Goal: Information Seeking & Learning: Learn about a topic

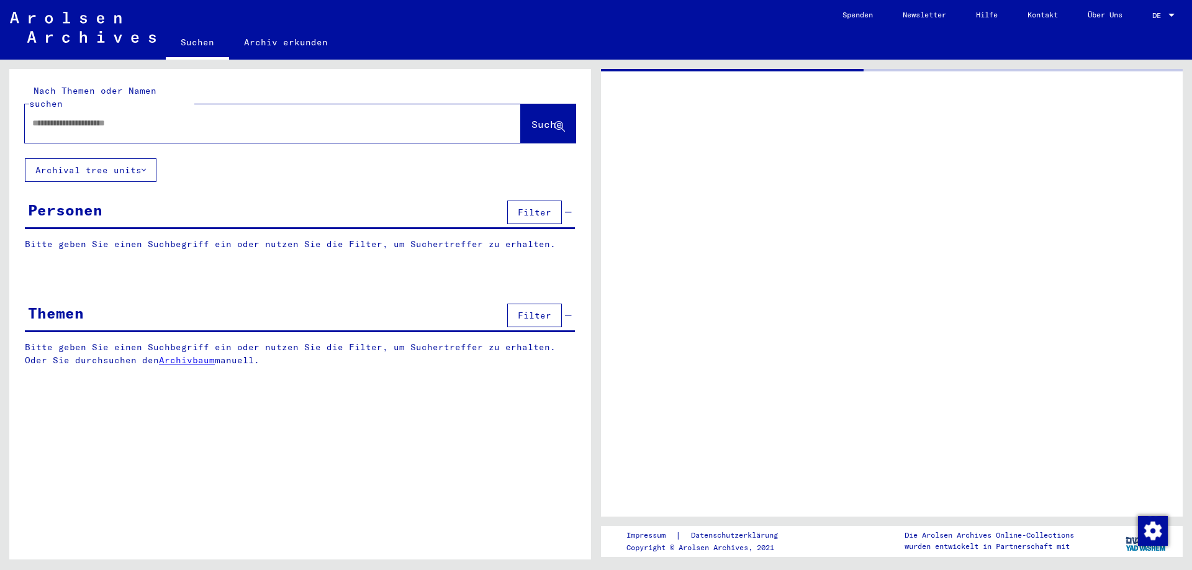
type input "******"
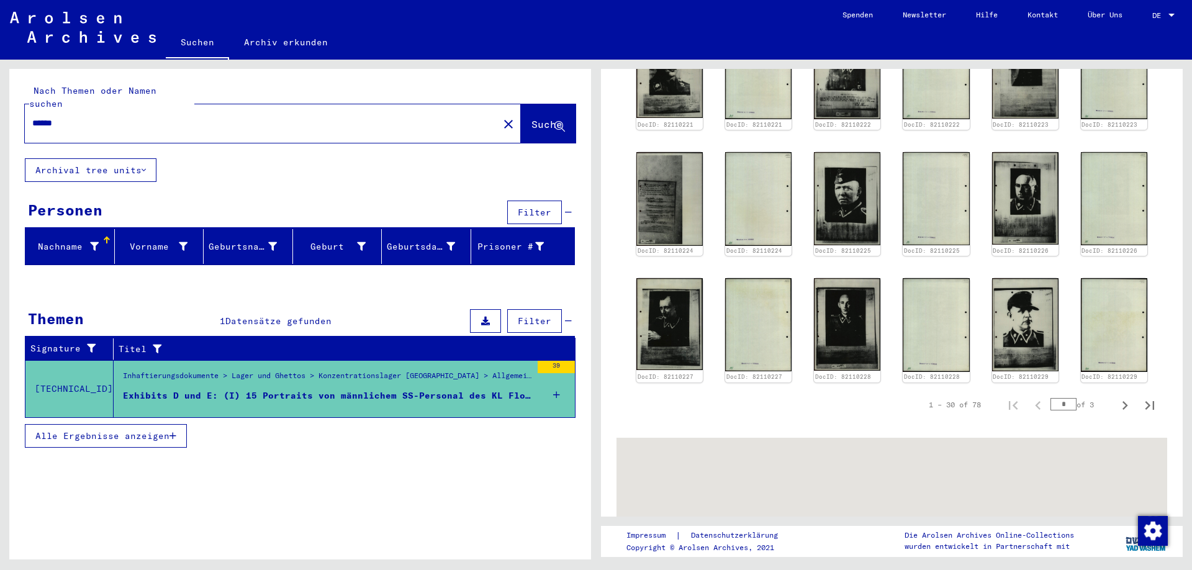
scroll to position [1140, 0]
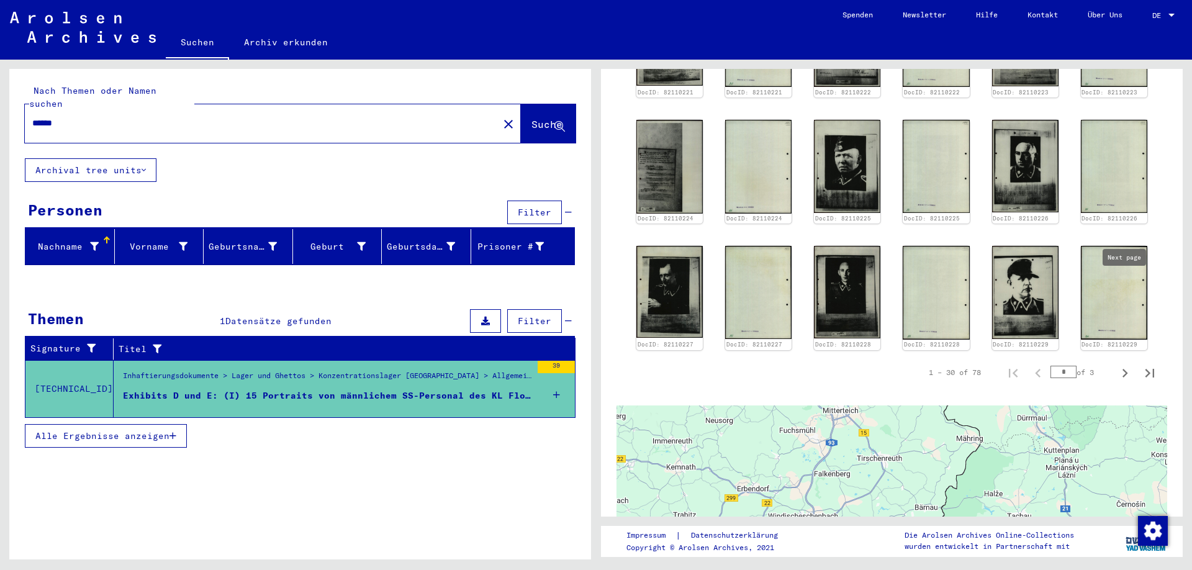
click at [1125, 364] on icon "Next page" at bounding box center [1124, 372] width 17 height 17
type input "*"
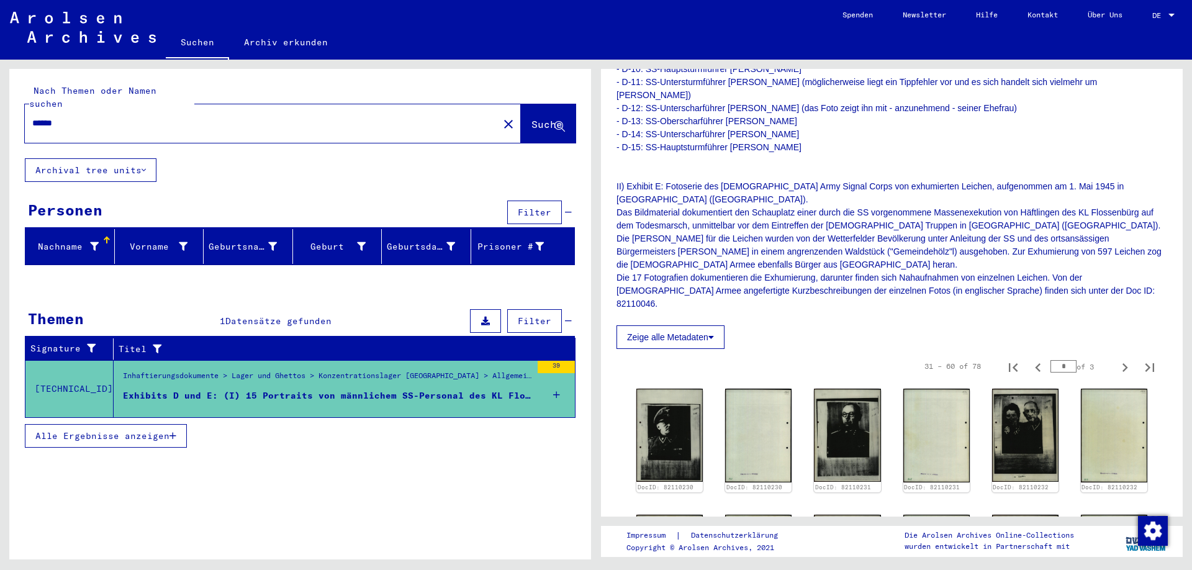
scroll to position [485, 0]
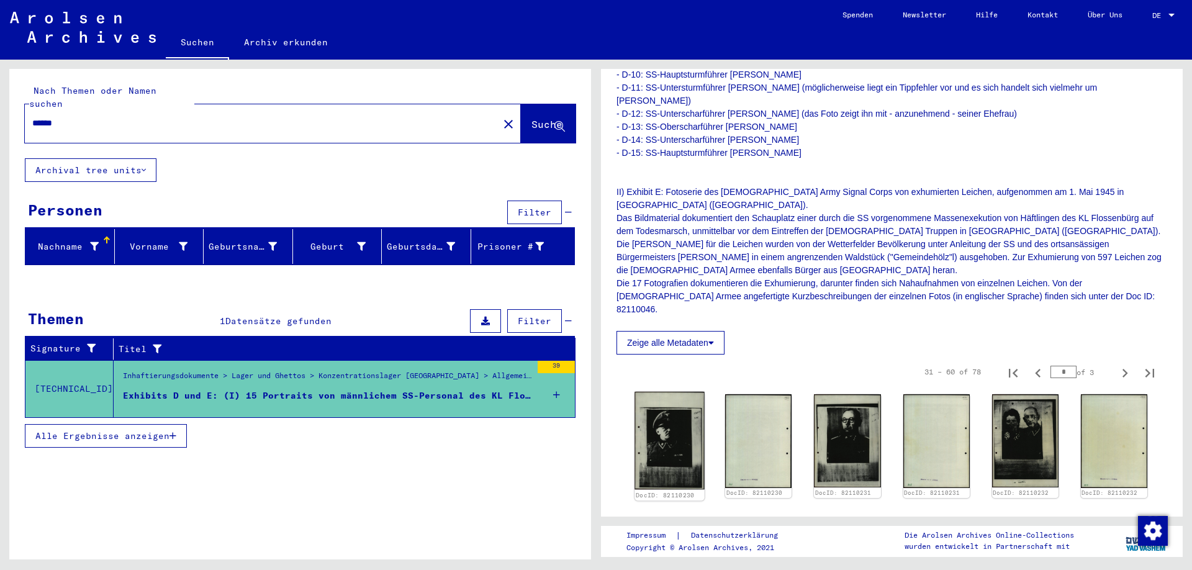
click at [671, 392] on img at bounding box center [669, 440] width 70 height 97
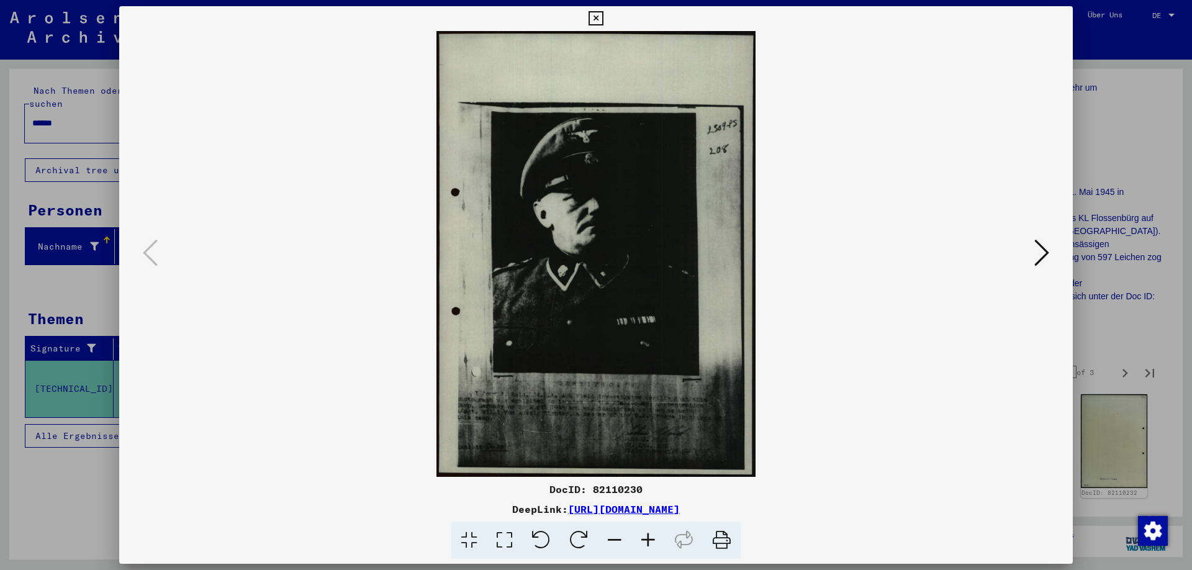
click at [1044, 254] on icon at bounding box center [1041, 253] width 15 height 30
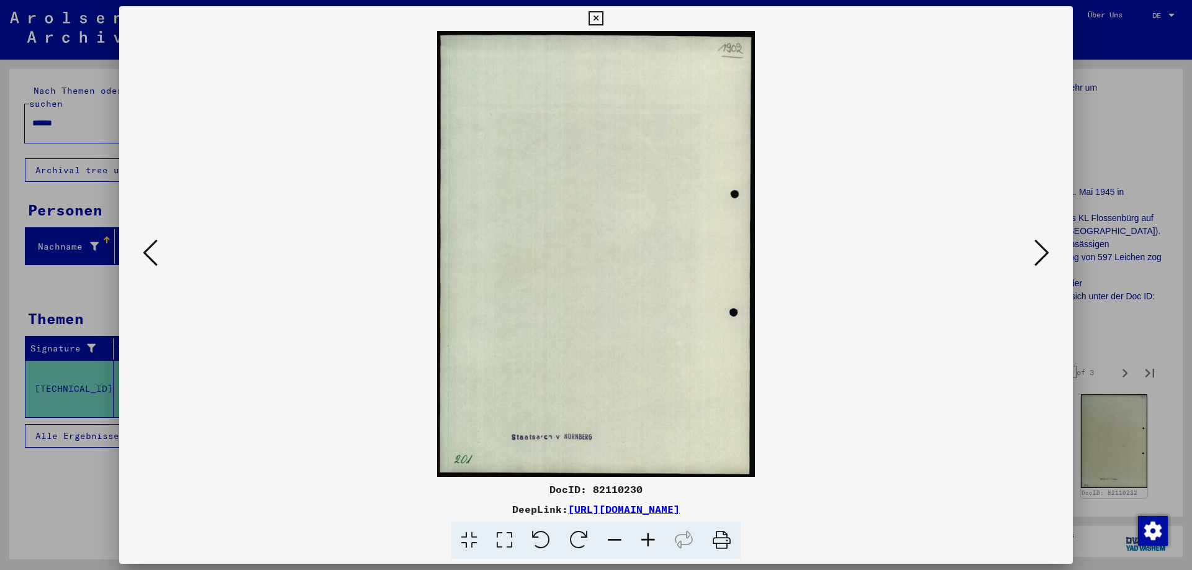
click at [1044, 254] on icon at bounding box center [1041, 253] width 15 height 30
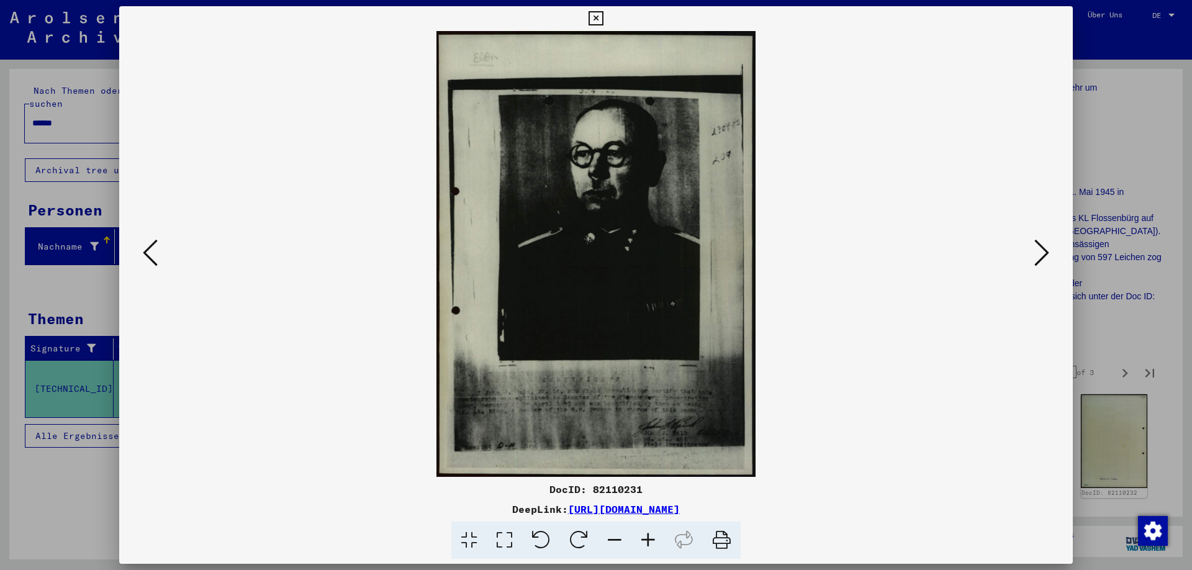
click at [150, 259] on icon at bounding box center [150, 253] width 15 height 30
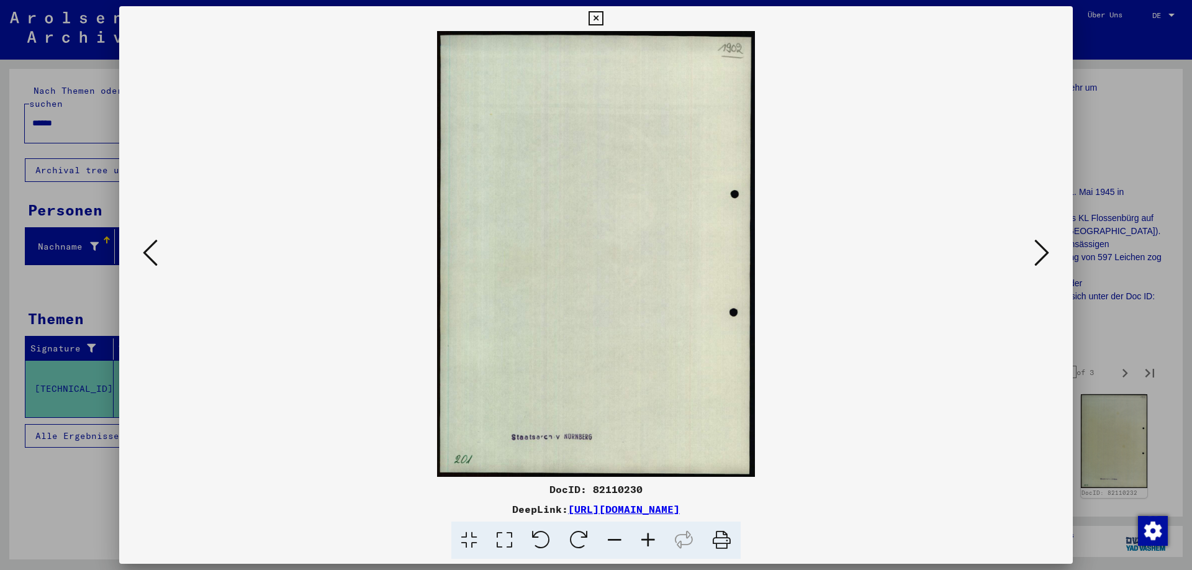
click at [1045, 256] on icon at bounding box center [1041, 253] width 15 height 30
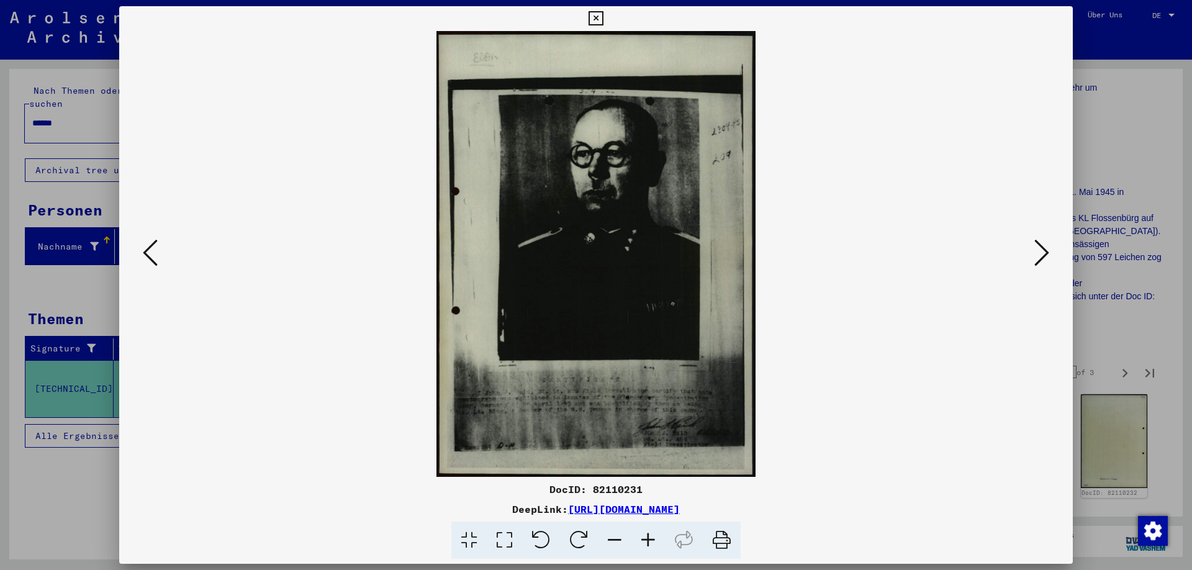
click at [1048, 254] on icon at bounding box center [1041, 253] width 15 height 30
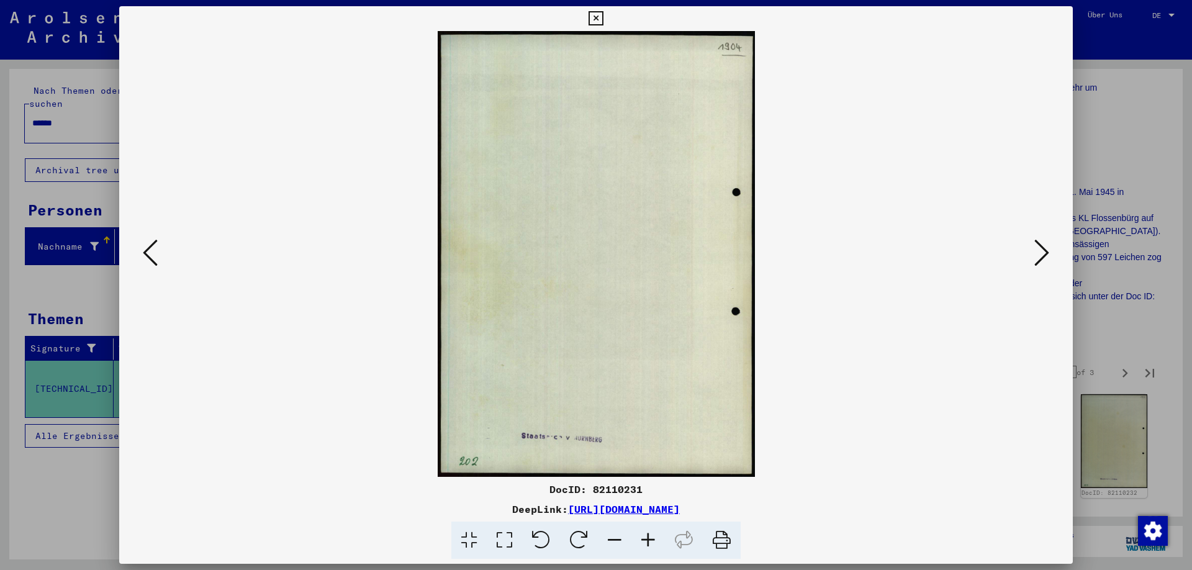
click at [1048, 254] on icon at bounding box center [1041, 253] width 15 height 30
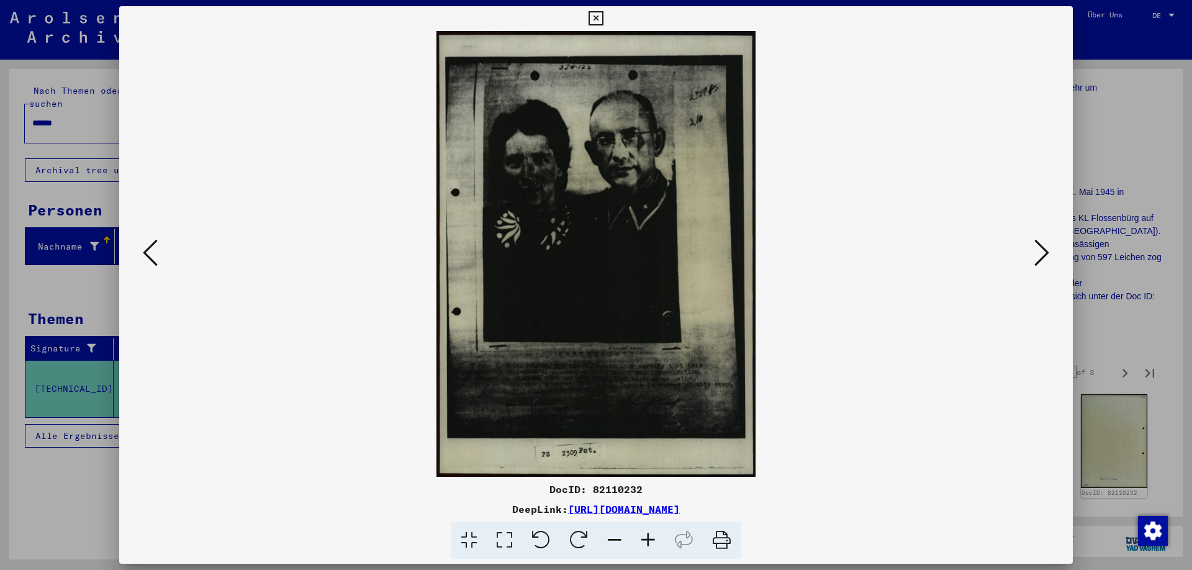
click at [1043, 256] on icon at bounding box center [1041, 253] width 15 height 30
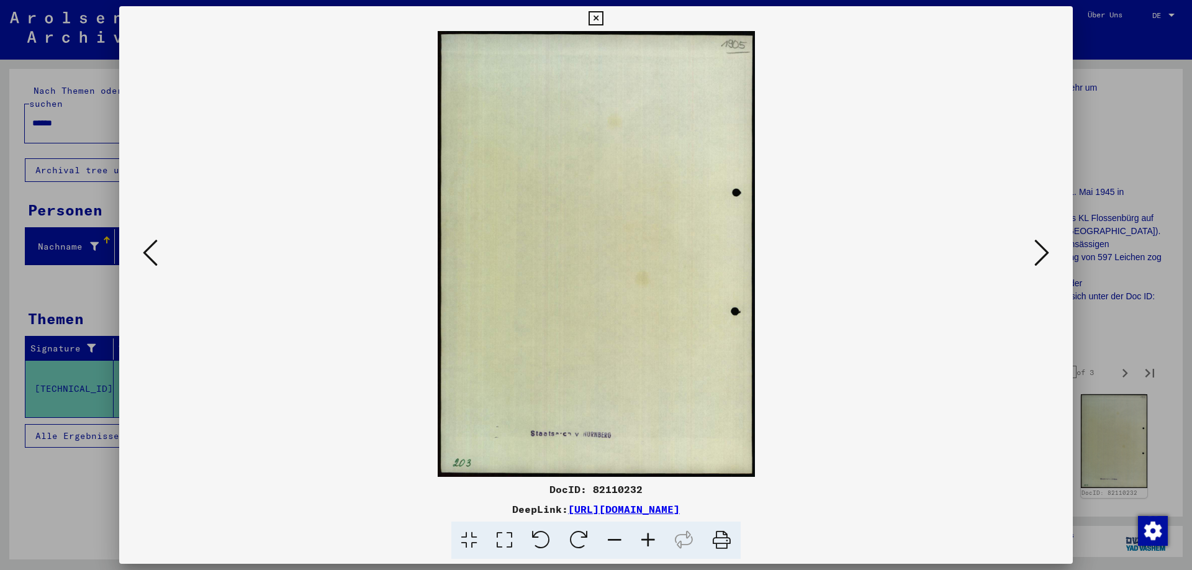
click at [1043, 256] on icon at bounding box center [1041, 253] width 15 height 30
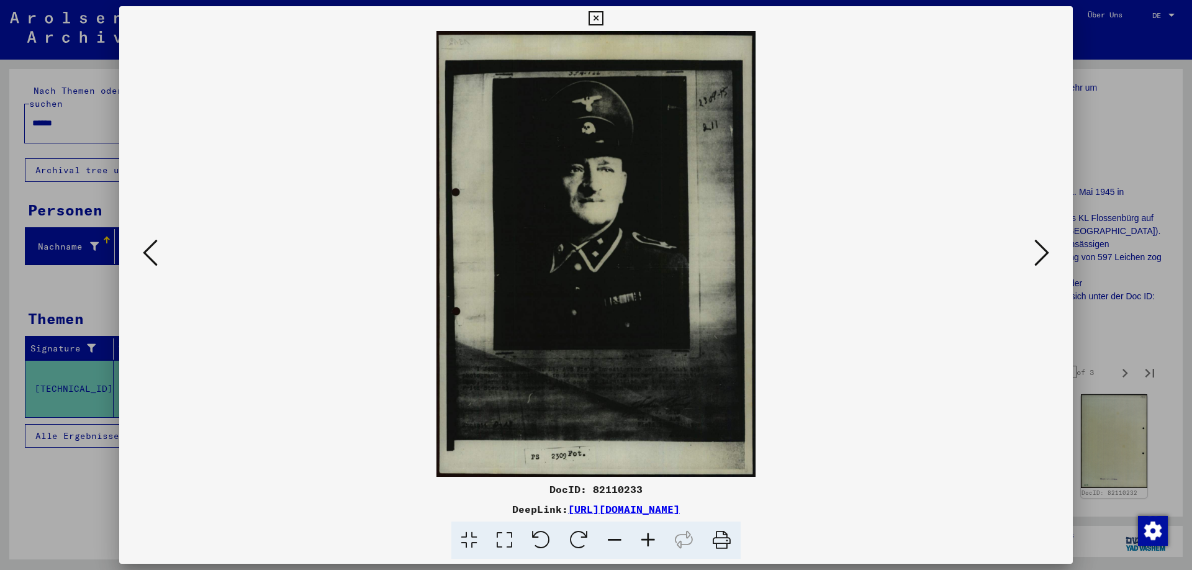
click at [1041, 256] on icon at bounding box center [1041, 253] width 15 height 30
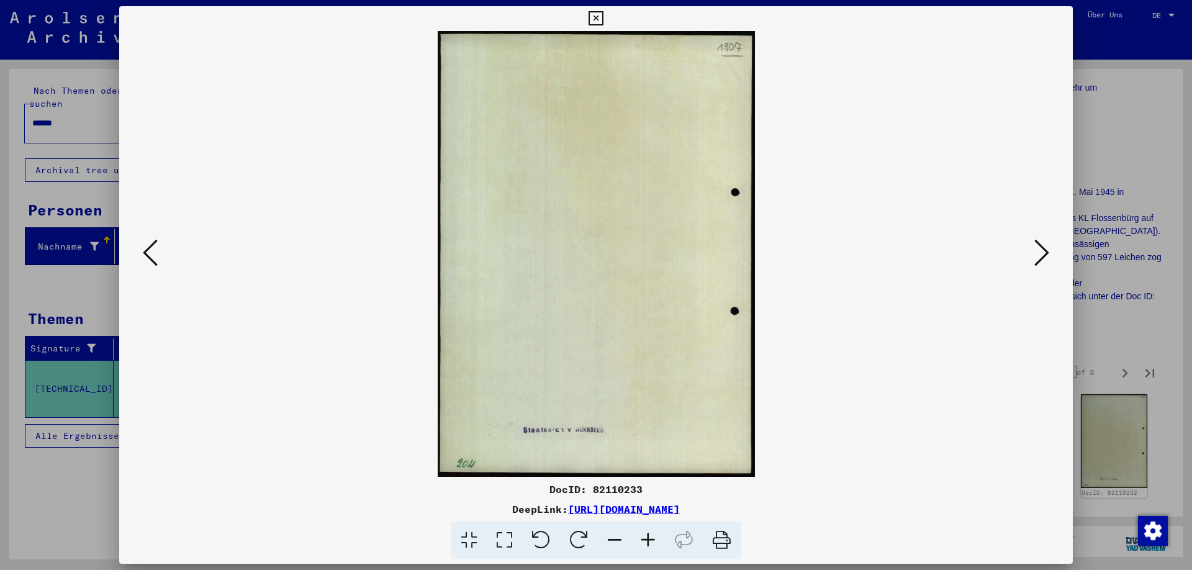
click at [1041, 256] on icon at bounding box center [1041, 253] width 15 height 30
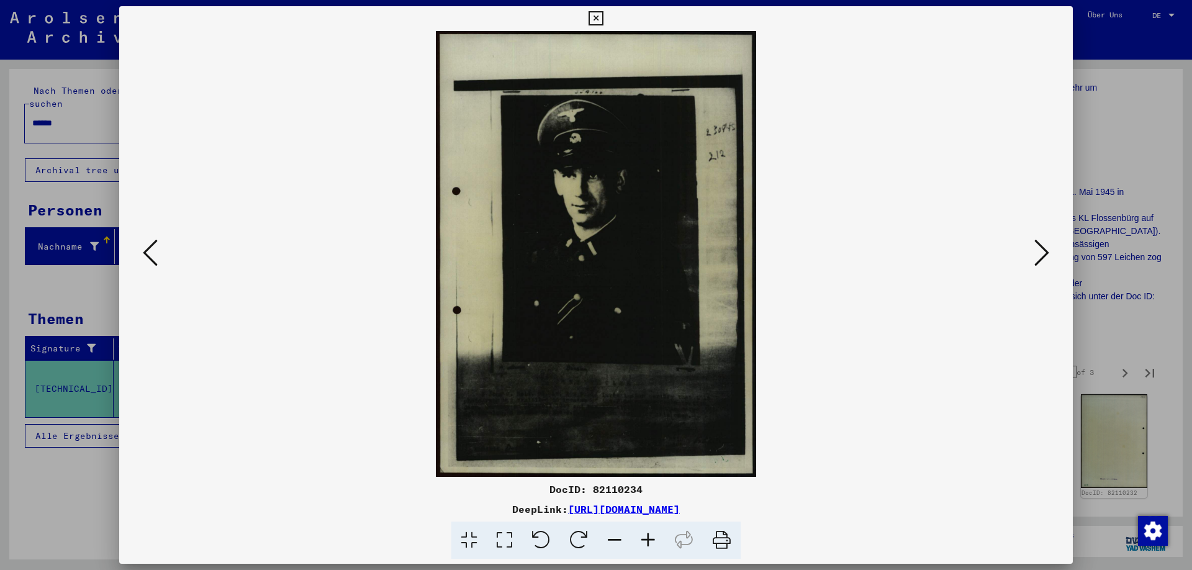
click at [1043, 255] on icon at bounding box center [1041, 253] width 15 height 30
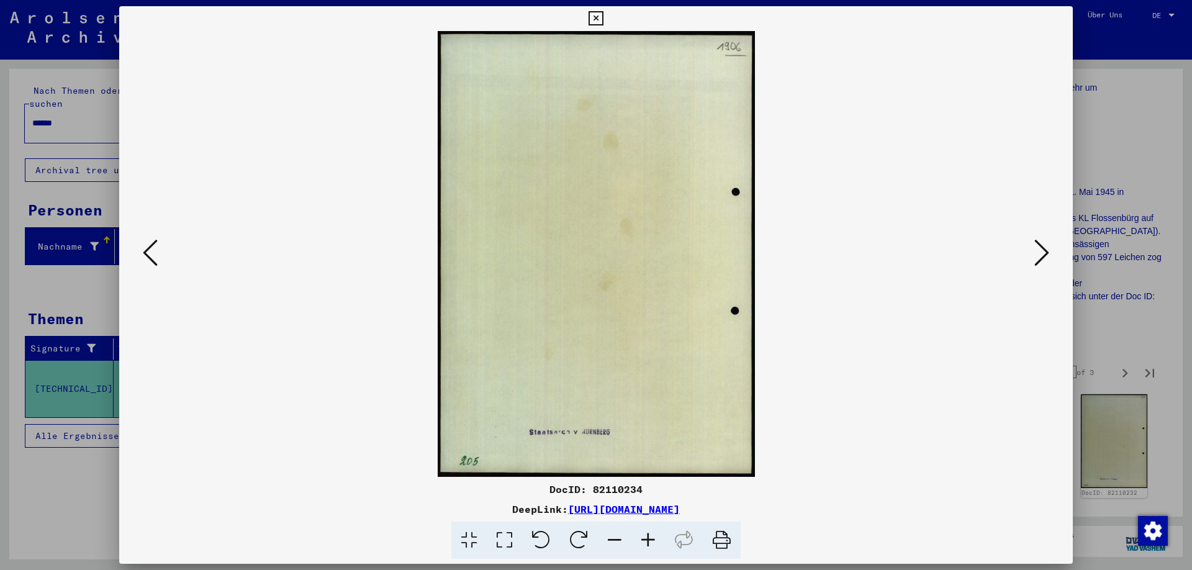
click at [1044, 255] on icon at bounding box center [1041, 253] width 15 height 30
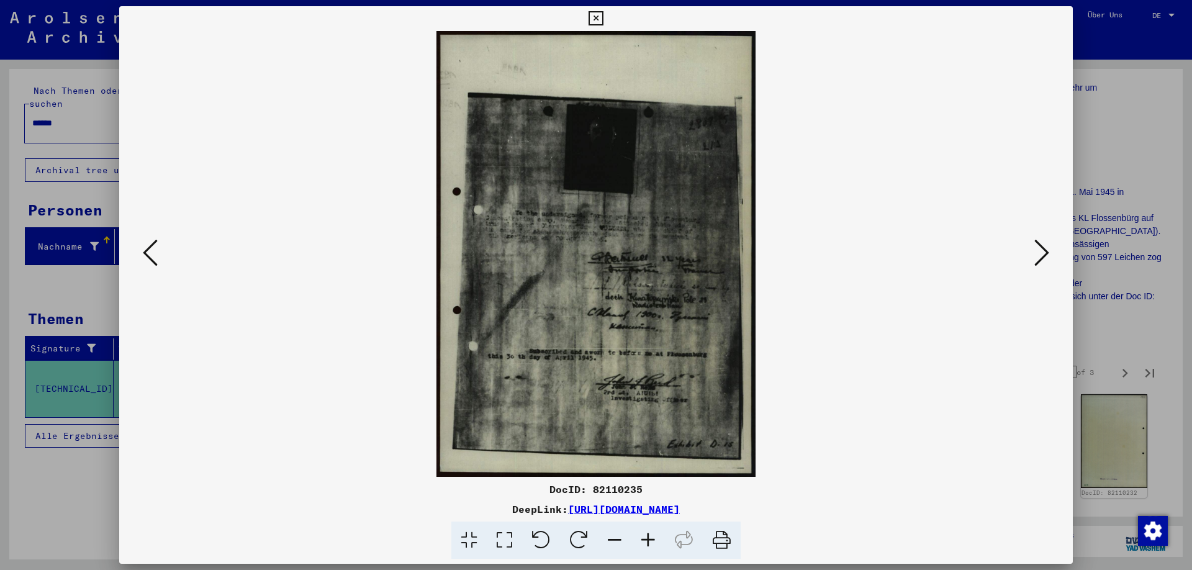
click at [1037, 256] on icon at bounding box center [1041, 253] width 15 height 30
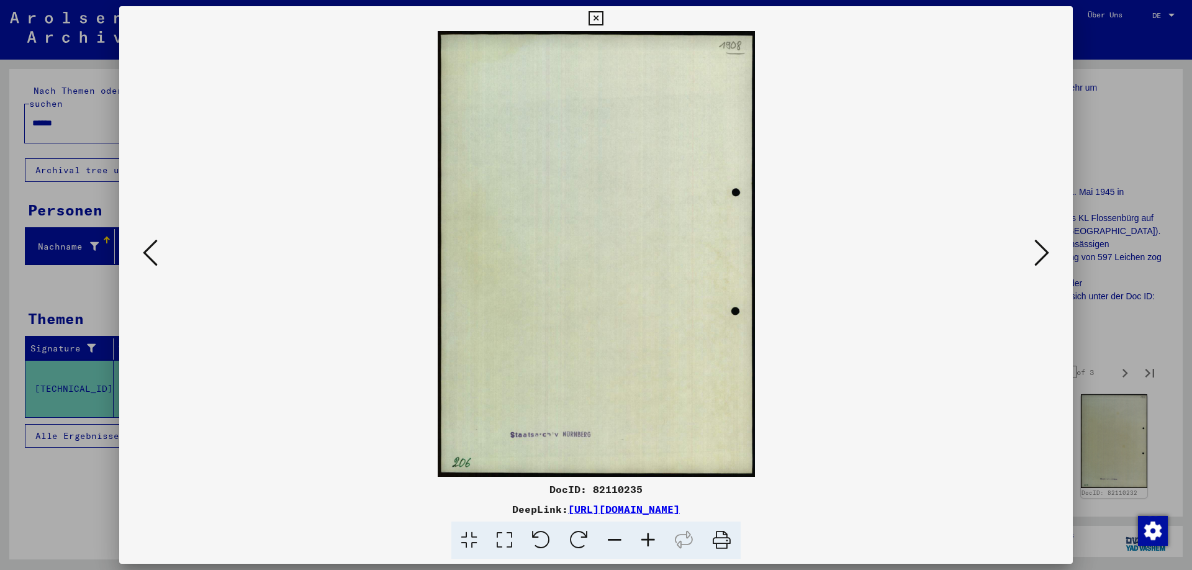
click at [1037, 256] on icon at bounding box center [1041, 253] width 15 height 30
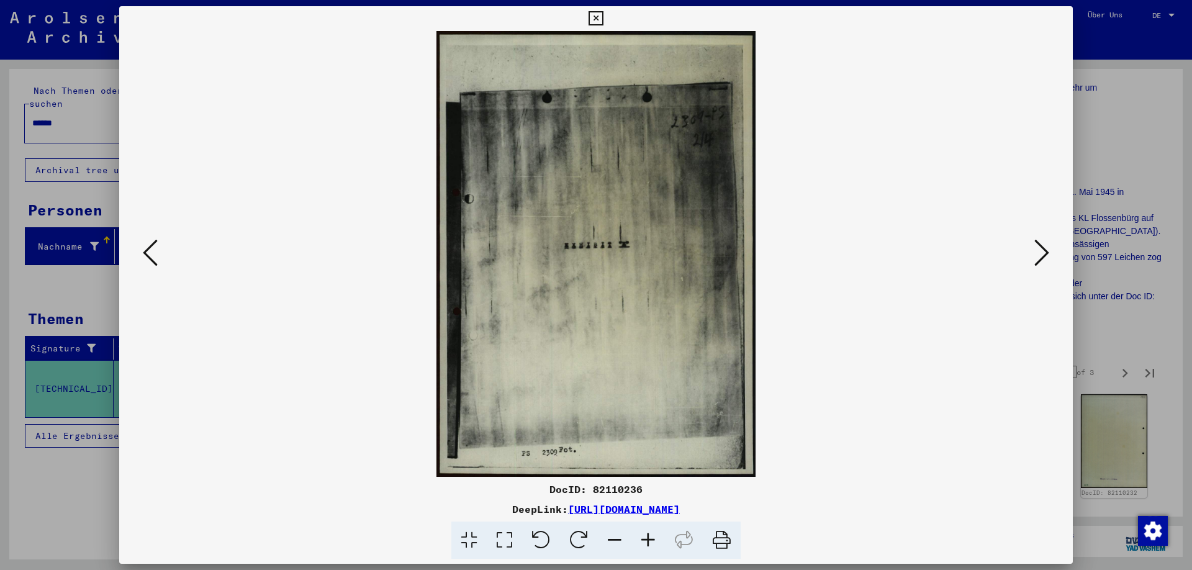
click at [1043, 256] on icon at bounding box center [1041, 253] width 15 height 30
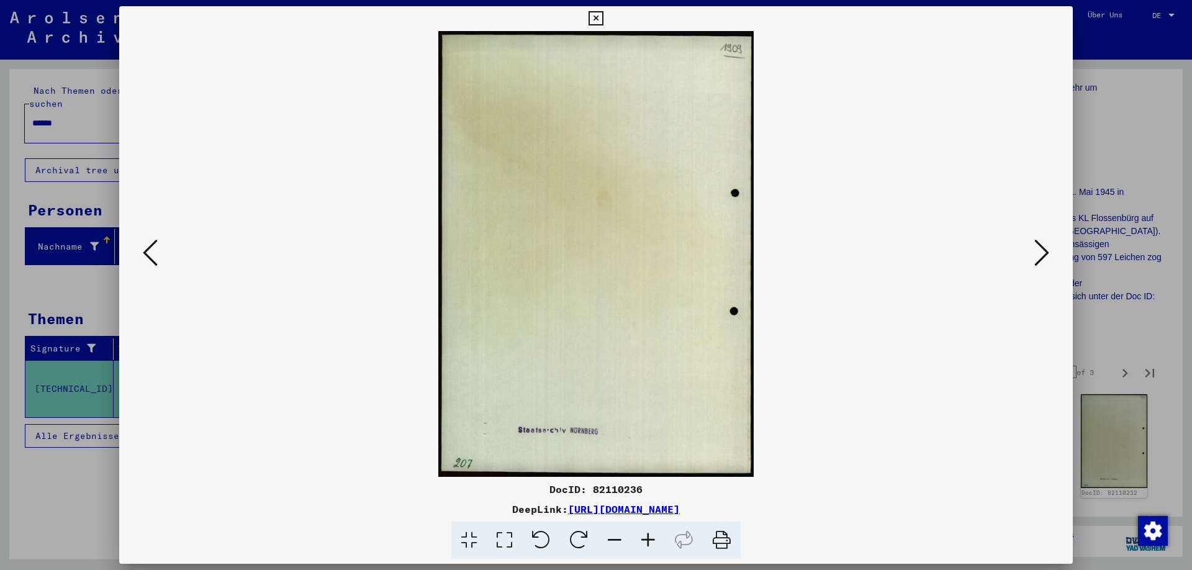
click at [1043, 256] on icon at bounding box center [1041, 253] width 15 height 30
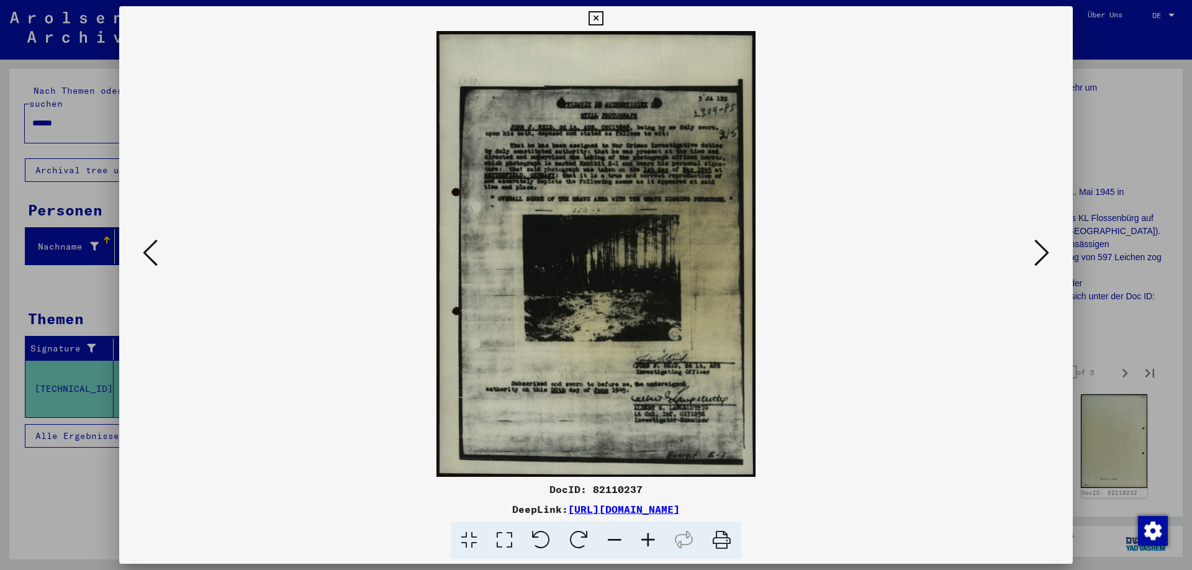
click at [1045, 257] on icon at bounding box center [1041, 253] width 15 height 30
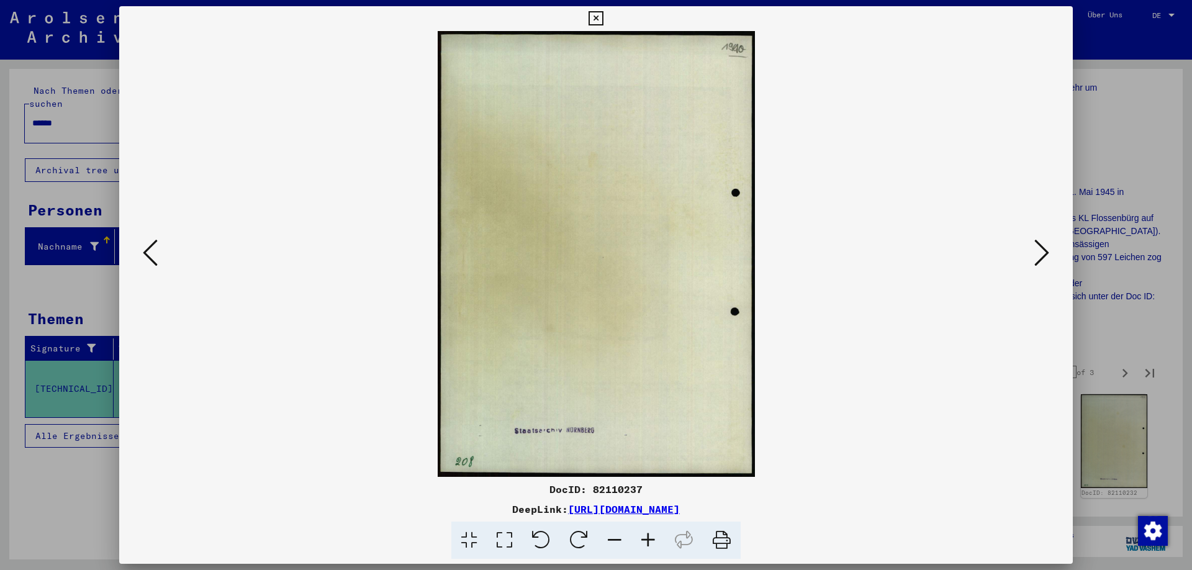
click at [1045, 257] on icon at bounding box center [1041, 253] width 15 height 30
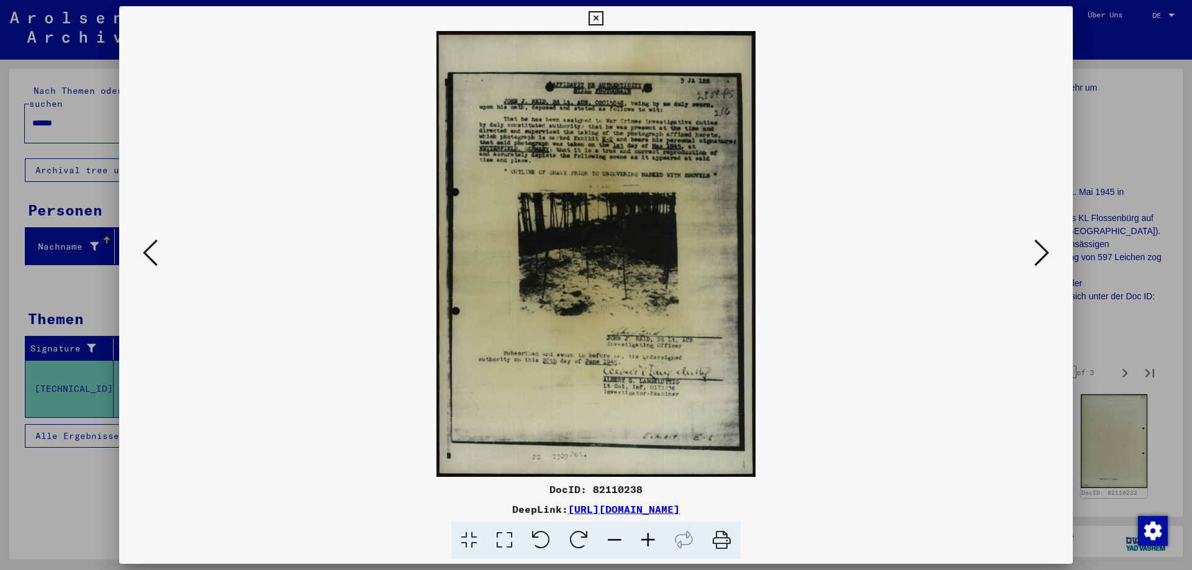
click at [1044, 253] on icon at bounding box center [1041, 253] width 15 height 30
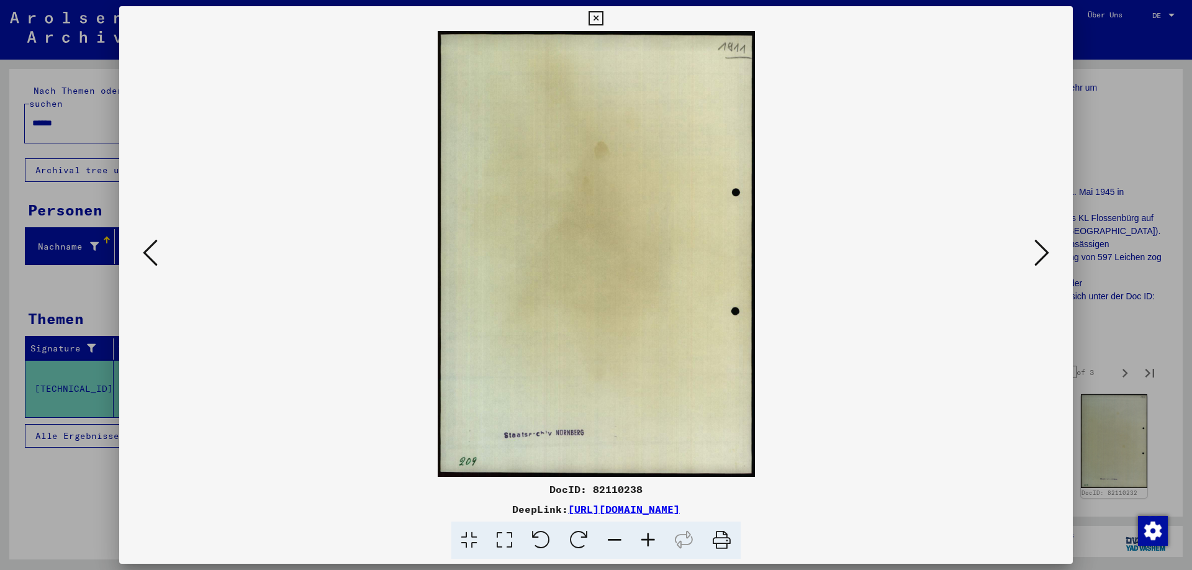
click at [1044, 253] on icon at bounding box center [1041, 253] width 15 height 30
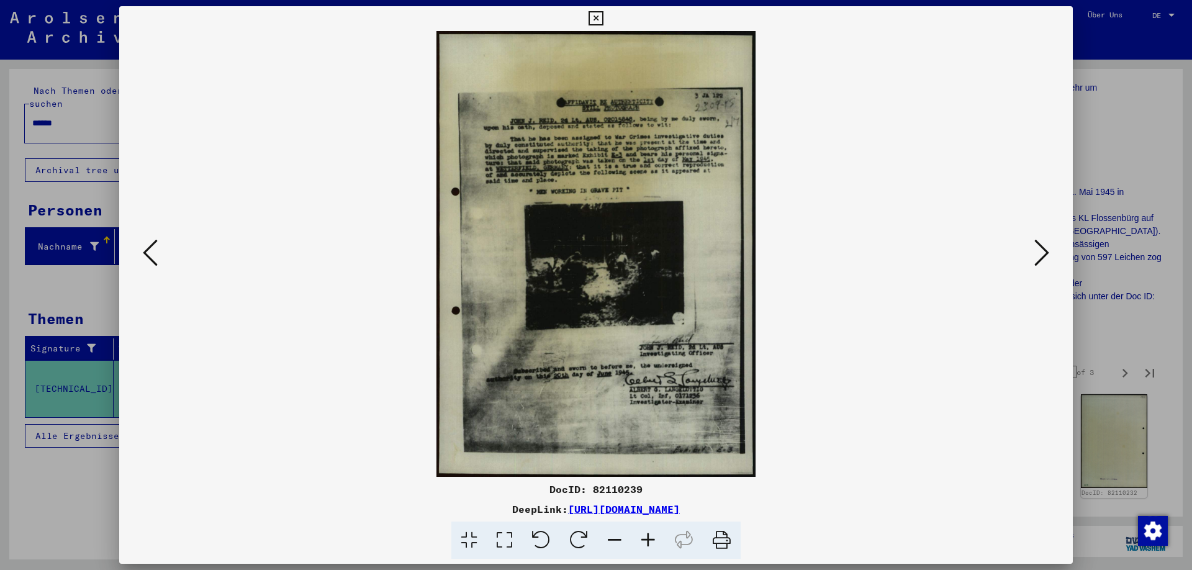
click at [1042, 257] on icon at bounding box center [1041, 253] width 15 height 30
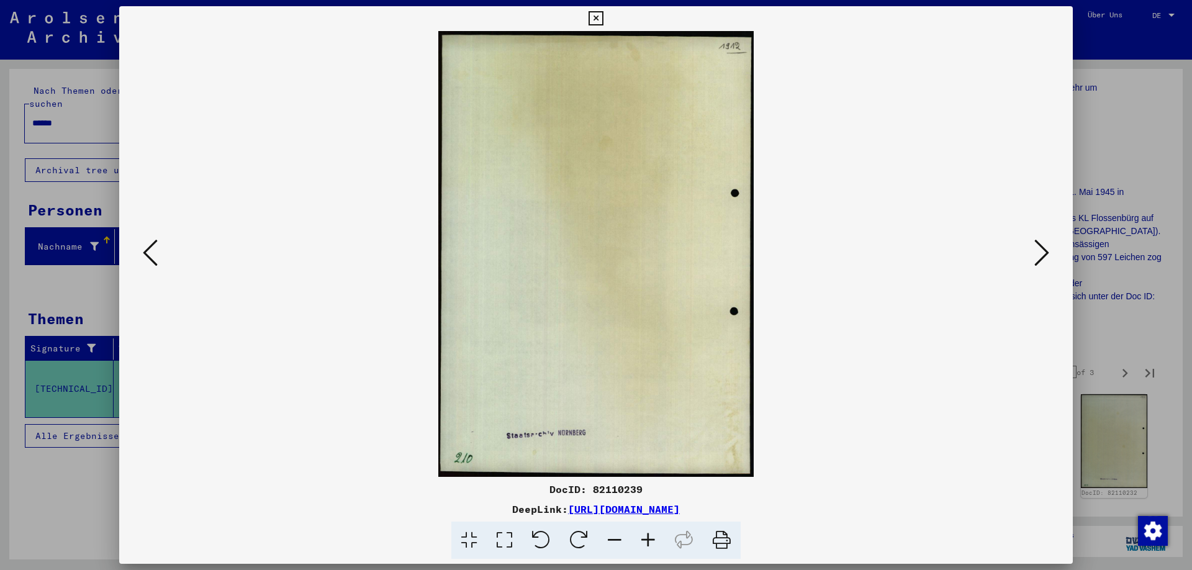
click at [1042, 257] on icon at bounding box center [1041, 253] width 15 height 30
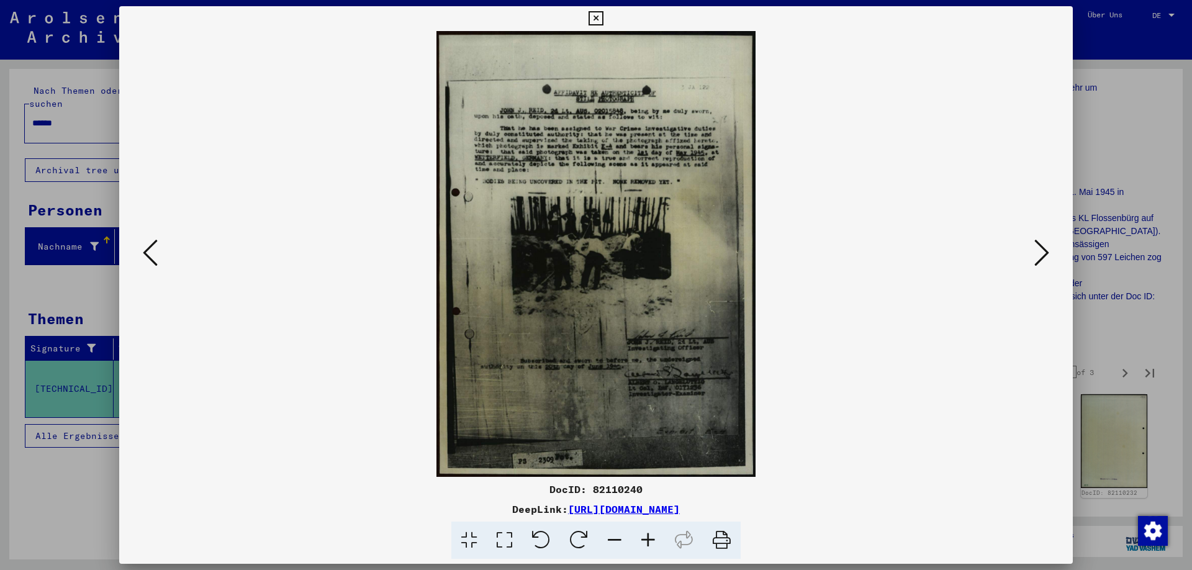
click at [1048, 255] on icon at bounding box center [1041, 253] width 15 height 30
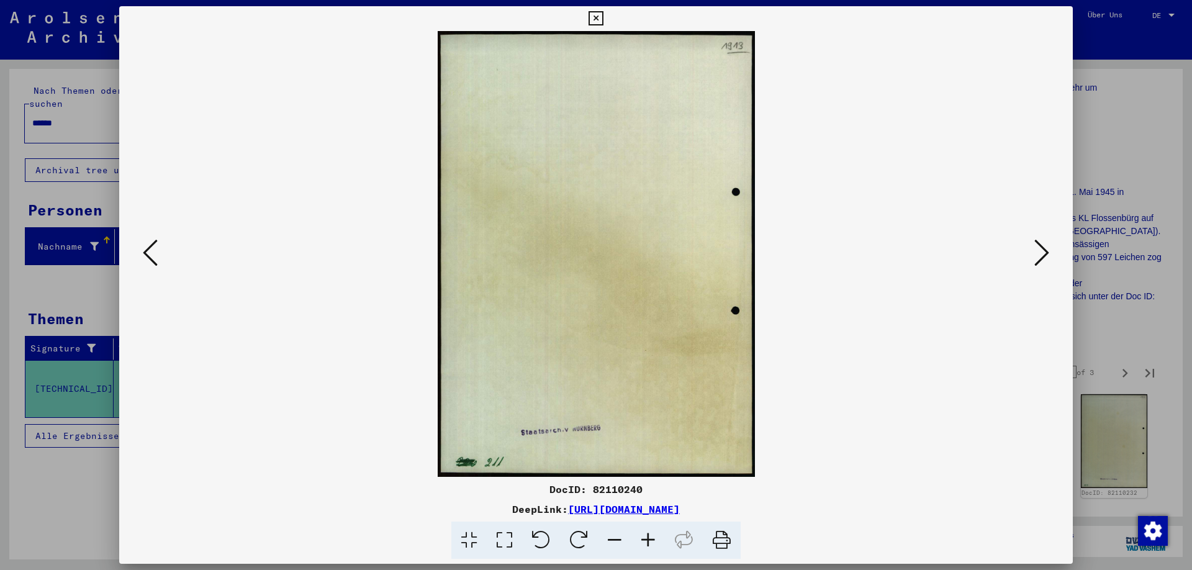
click at [1048, 255] on icon at bounding box center [1041, 253] width 15 height 30
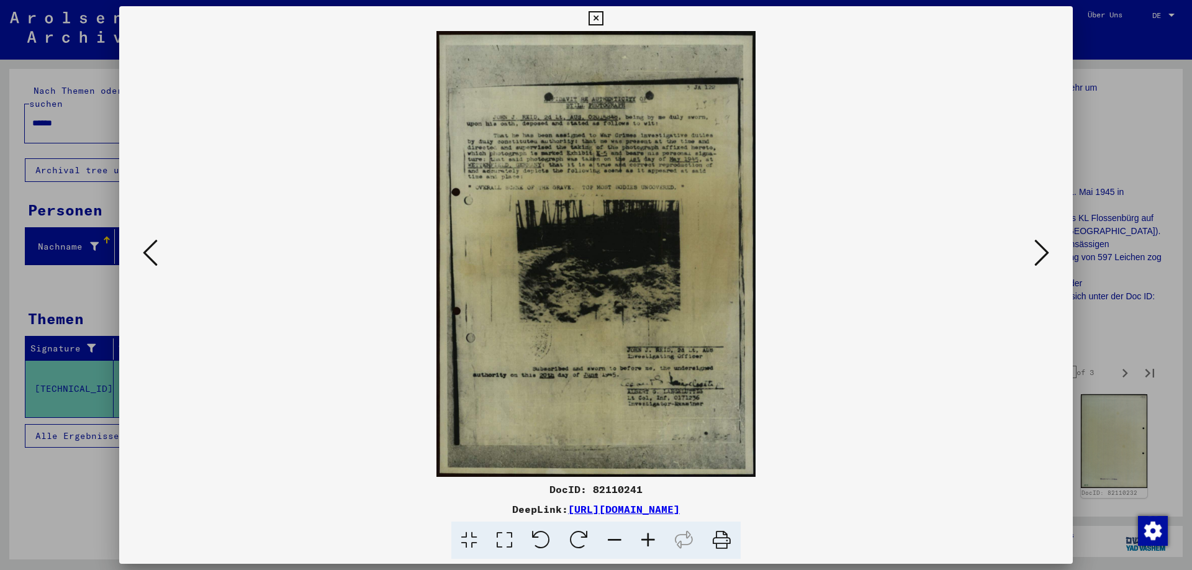
click at [1048, 253] on icon at bounding box center [1041, 253] width 15 height 30
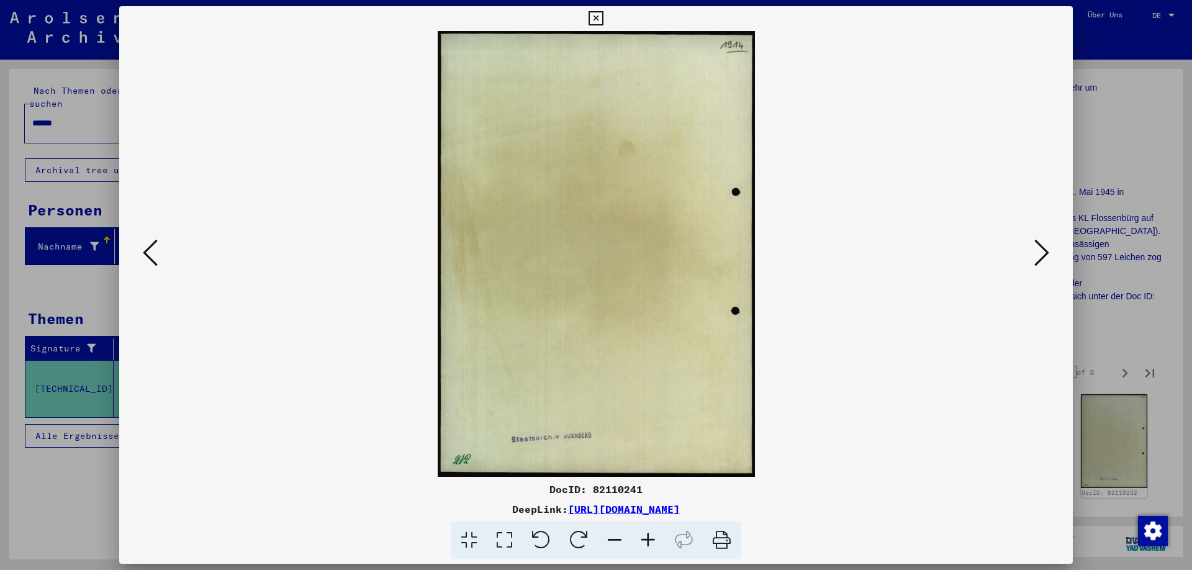
click at [1048, 253] on icon at bounding box center [1041, 253] width 15 height 30
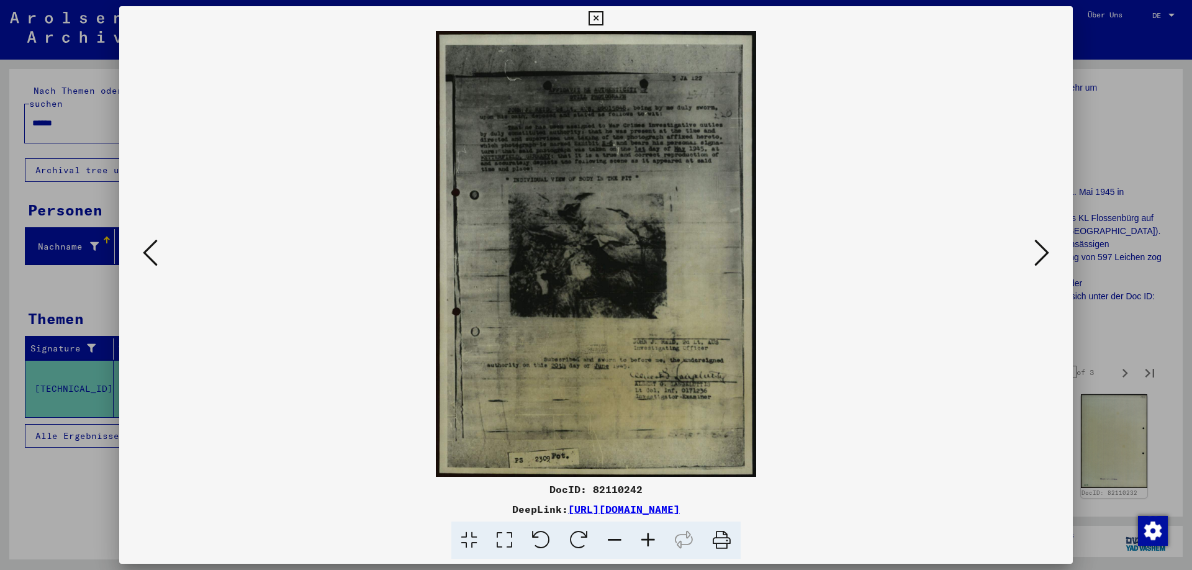
click at [1039, 256] on icon at bounding box center [1041, 253] width 15 height 30
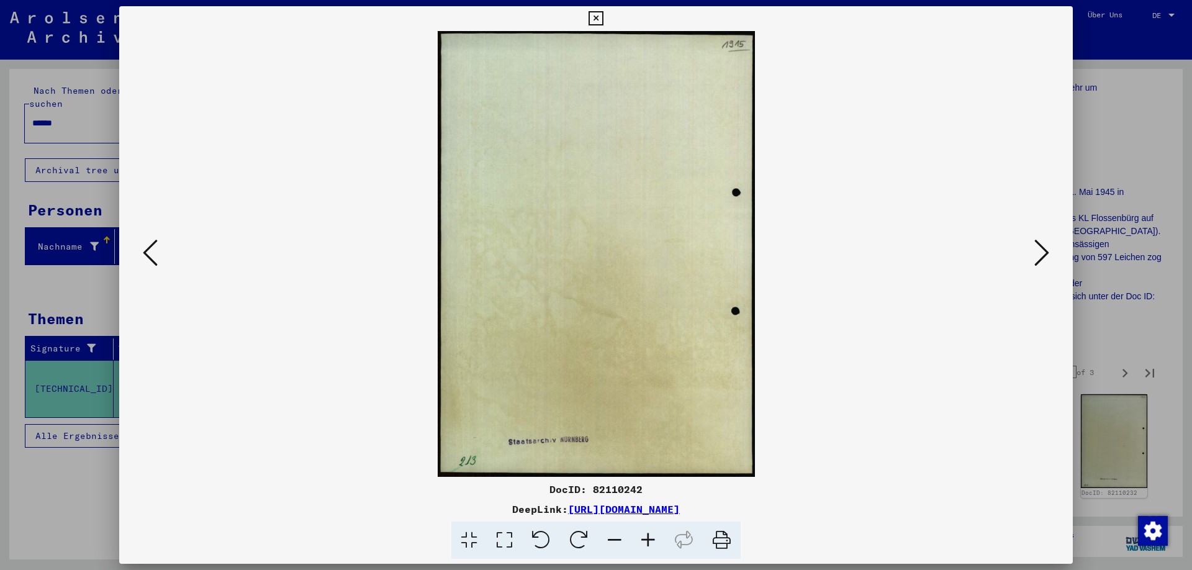
click at [1039, 256] on icon at bounding box center [1041, 253] width 15 height 30
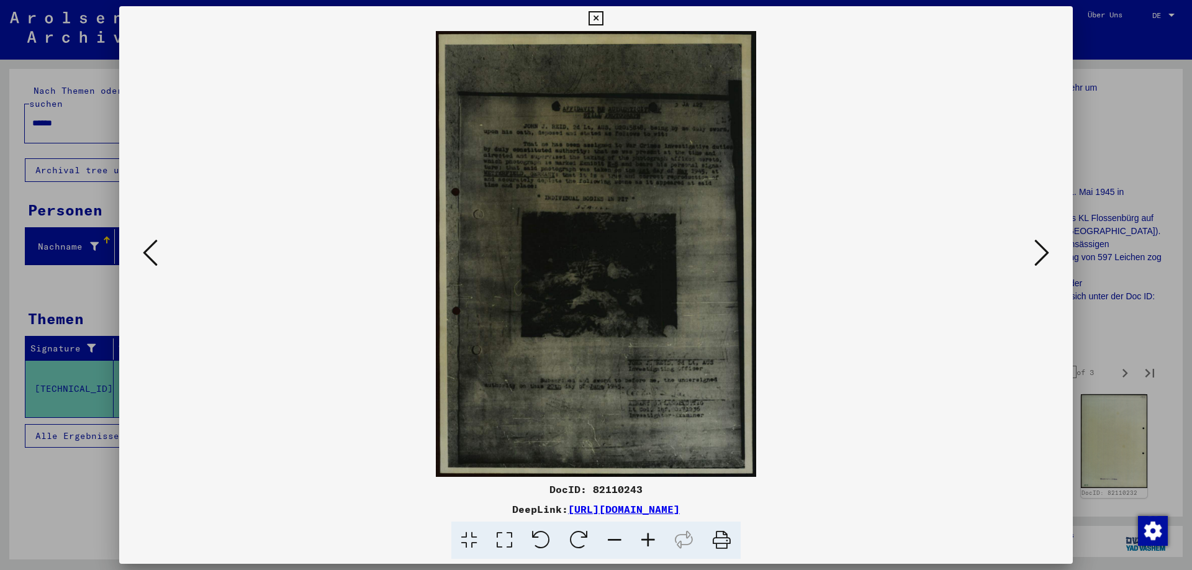
click at [1044, 259] on icon at bounding box center [1041, 253] width 15 height 30
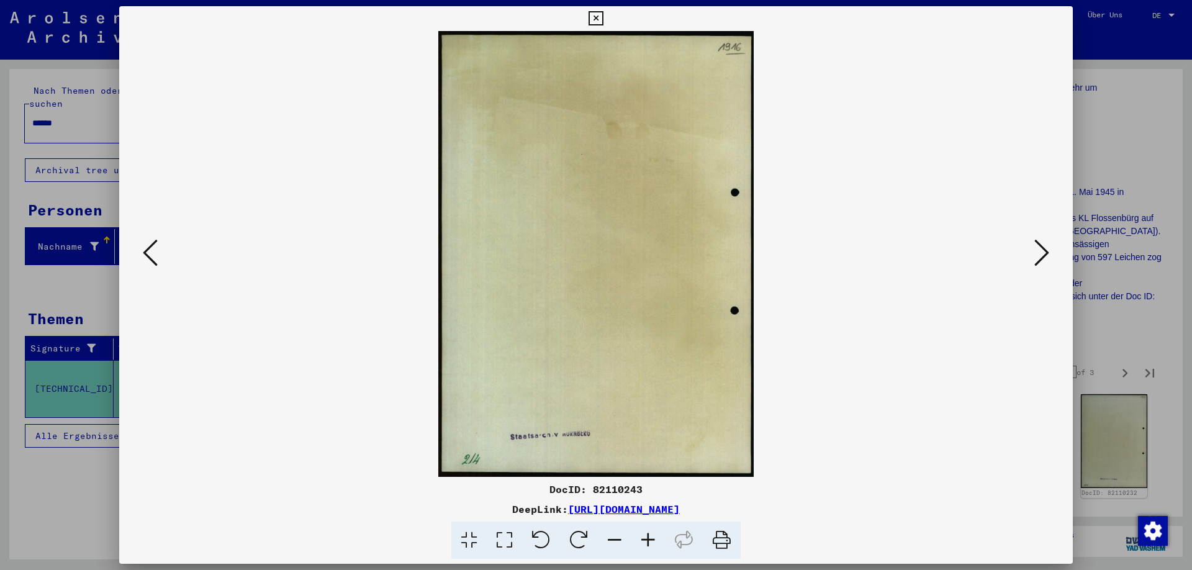
click at [1044, 259] on icon at bounding box center [1041, 253] width 15 height 30
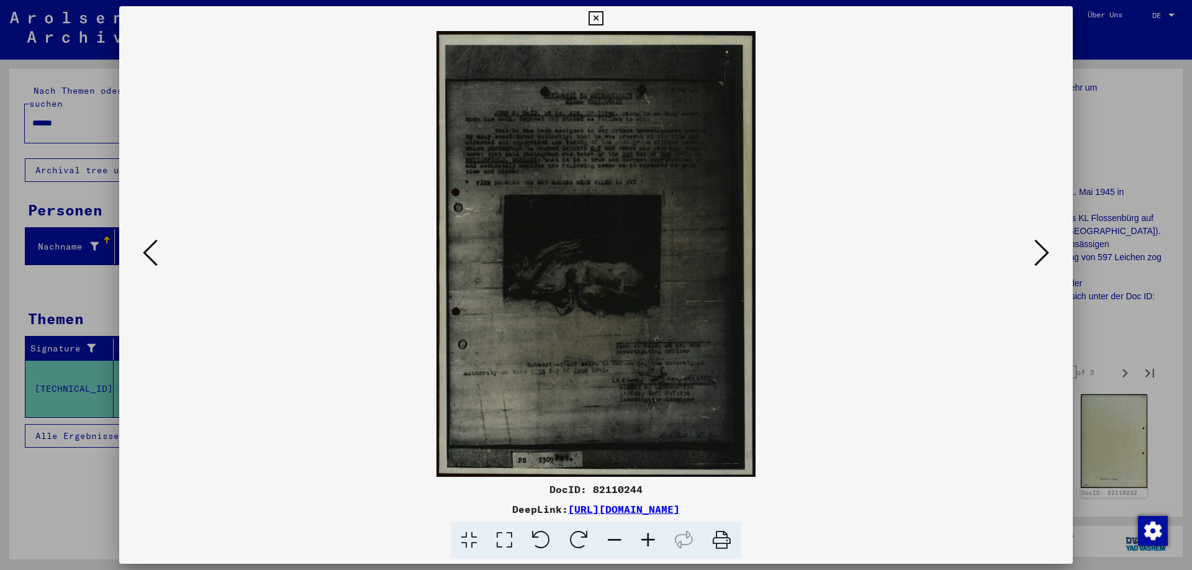
click at [1045, 255] on icon at bounding box center [1041, 253] width 15 height 30
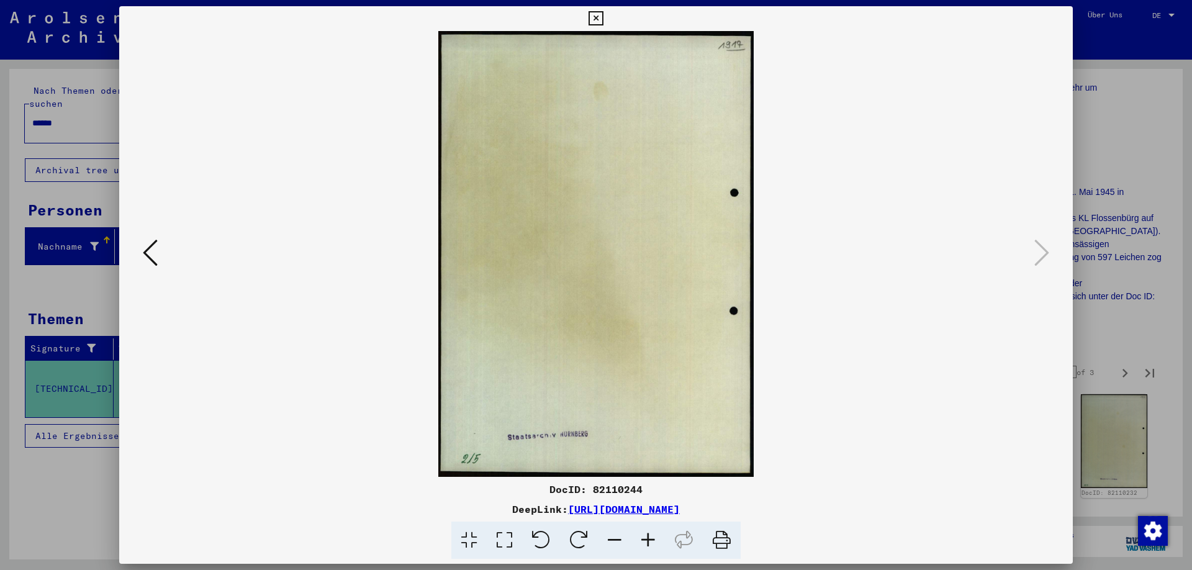
click at [603, 18] on icon at bounding box center [595, 18] width 14 height 15
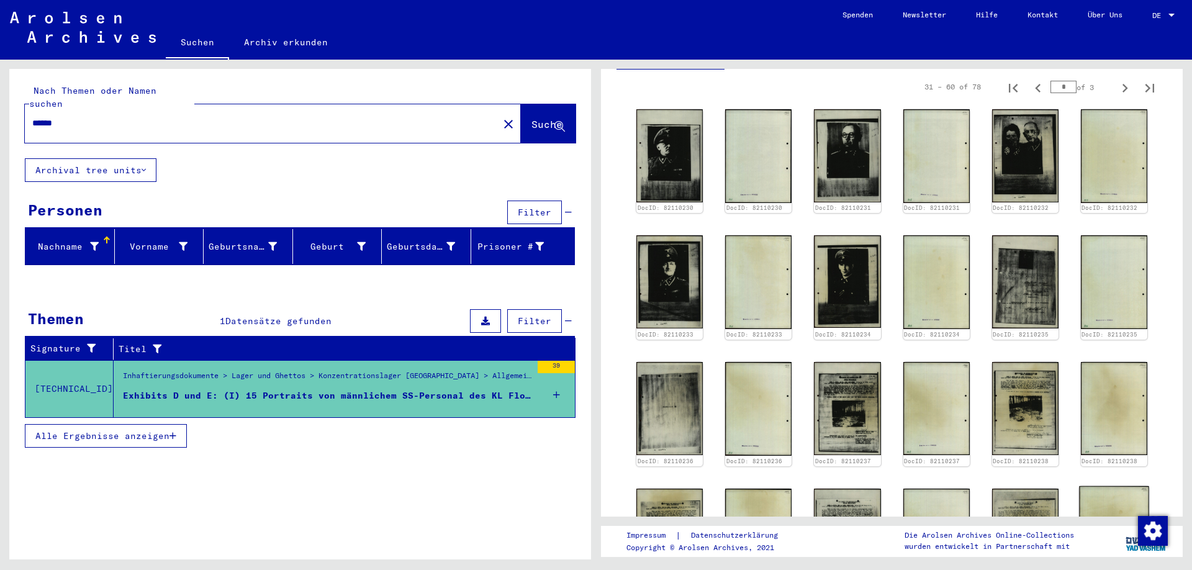
scroll to position [1189, 0]
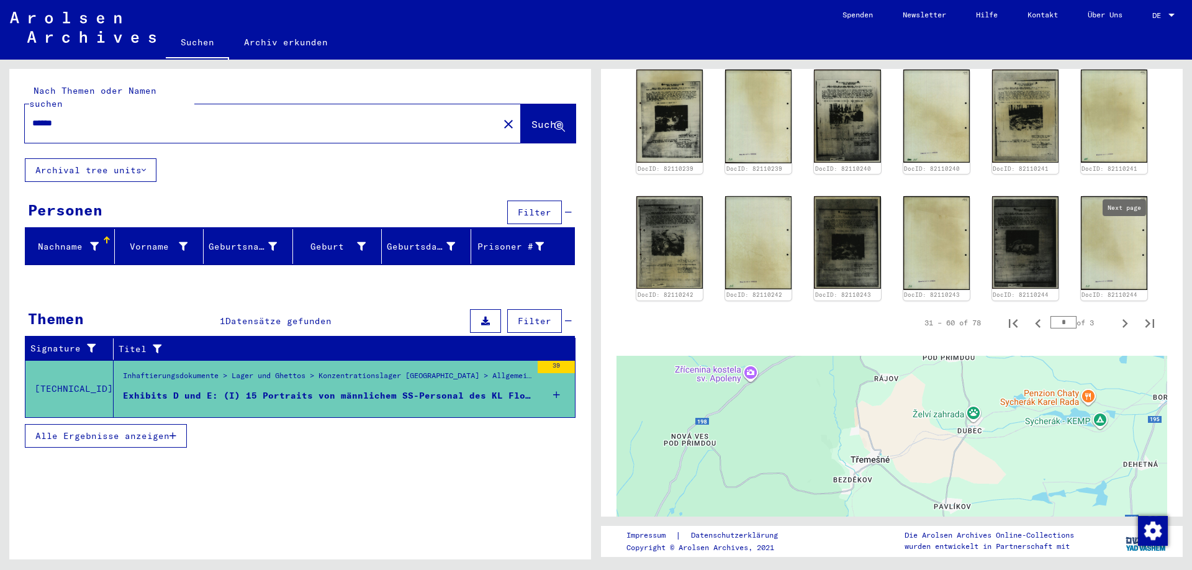
click at [1124, 319] on icon "Next page" at bounding box center [1125, 323] width 6 height 9
type input "*"
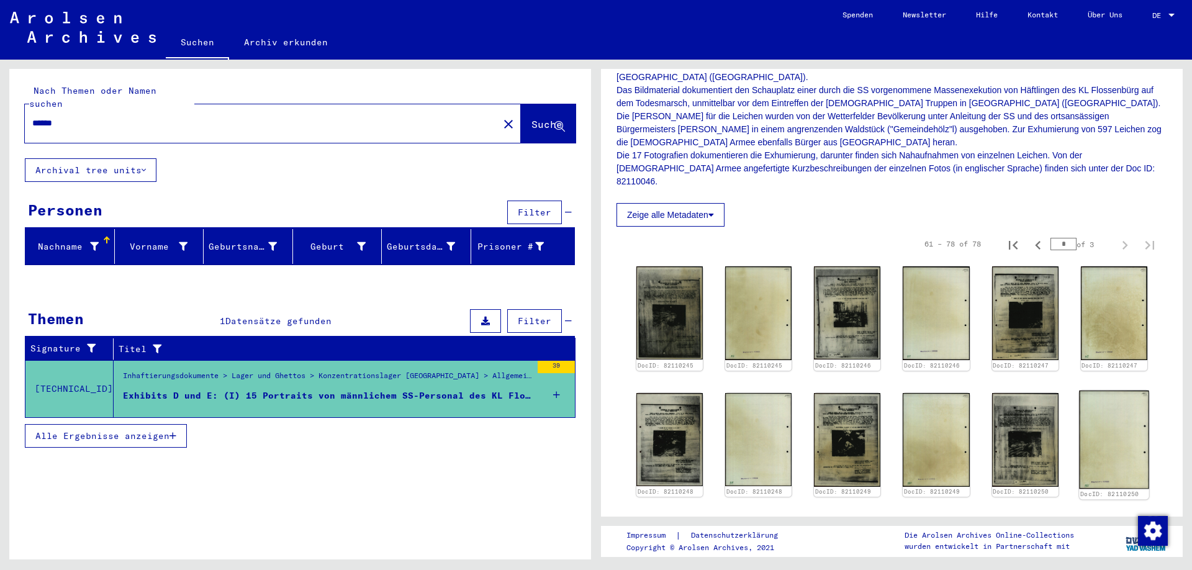
scroll to position [581, 0]
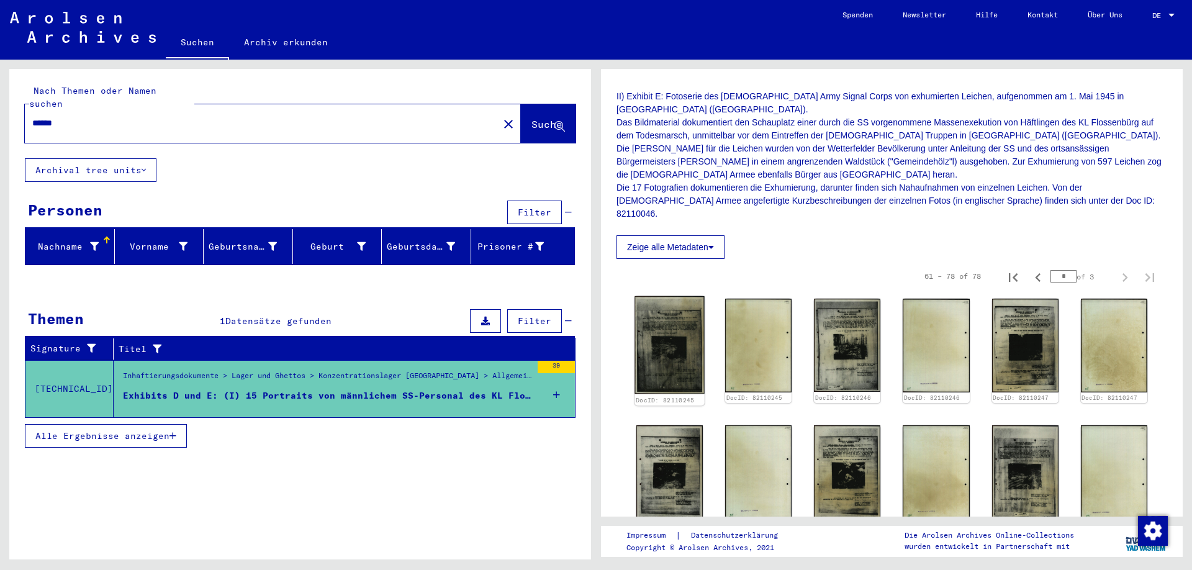
click at [677, 296] on img at bounding box center [669, 344] width 70 height 97
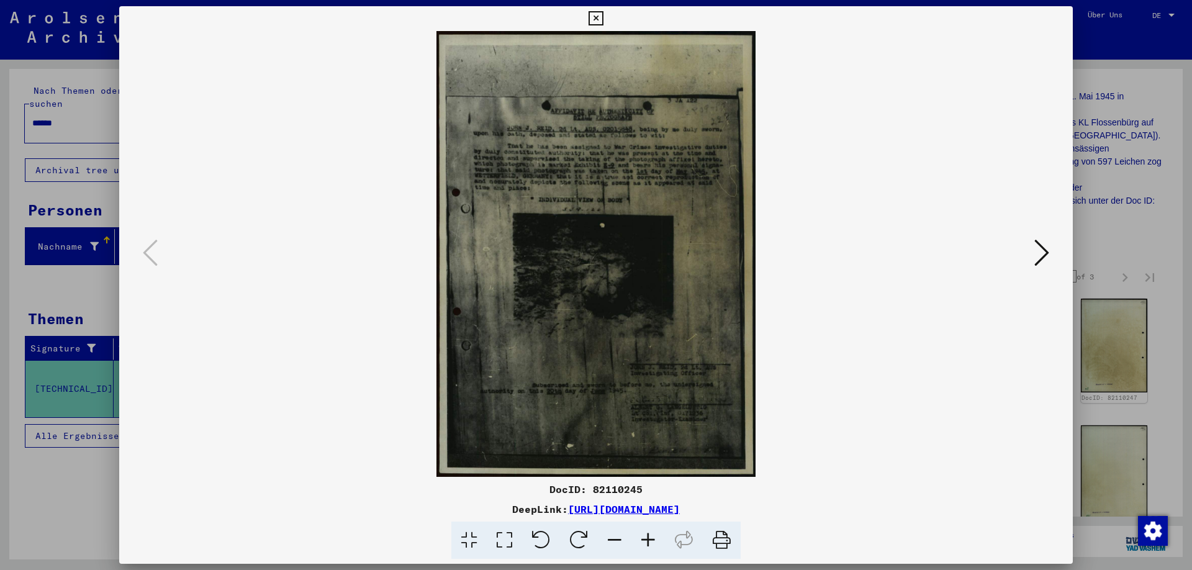
click at [1040, 252] on icon at bounding box center [1041, 253] width 15 height 30
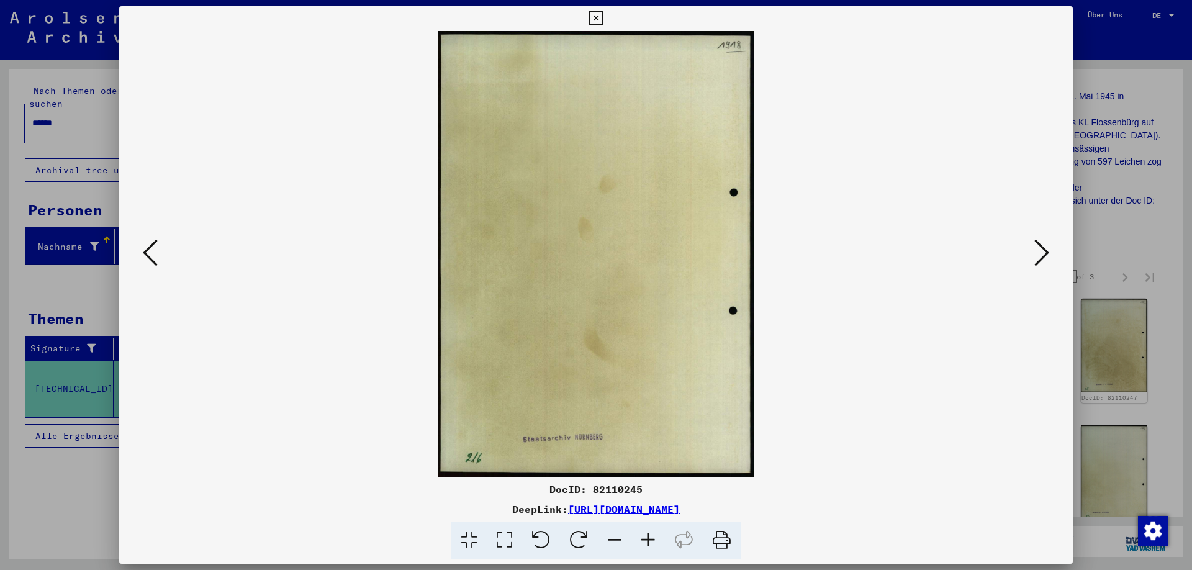
click at [1040, 251] on icon at bounding box center [1041, 253] width 15 height 30
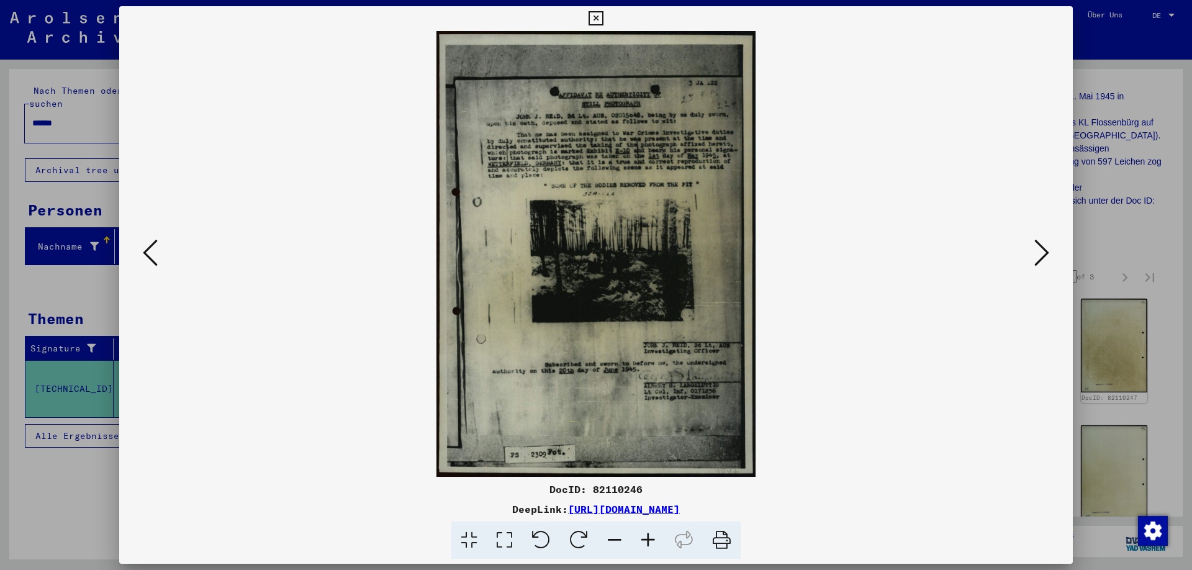
click at [1045, 256] on icon at bounding box center [1041, 253] width 15 height 30
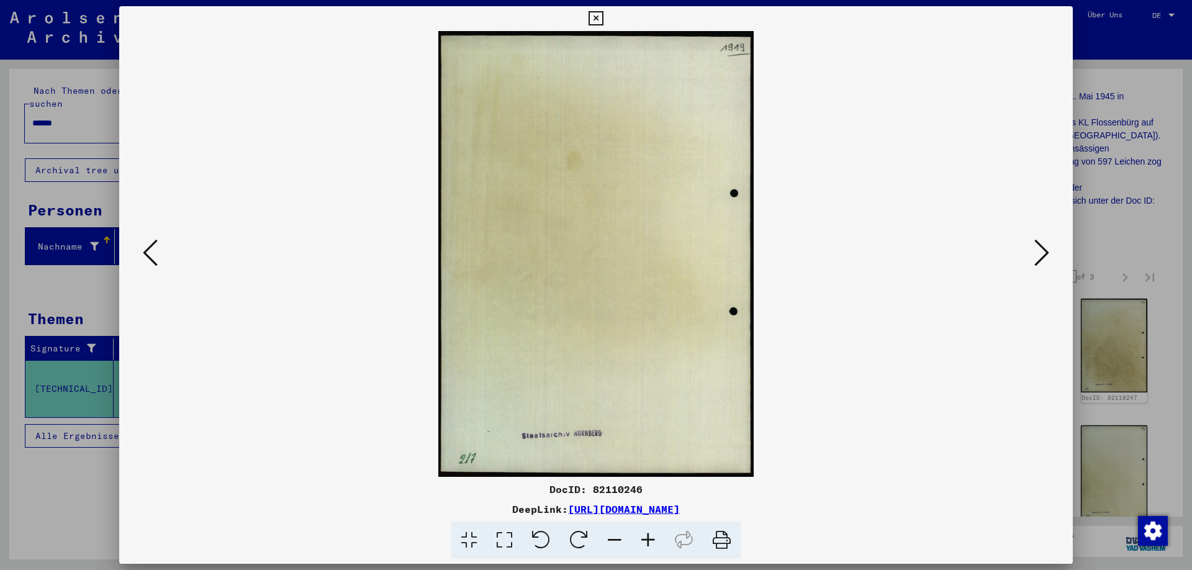
click at [1045, 256] on icon at bounding box center [1041, 253] width 15 height 30
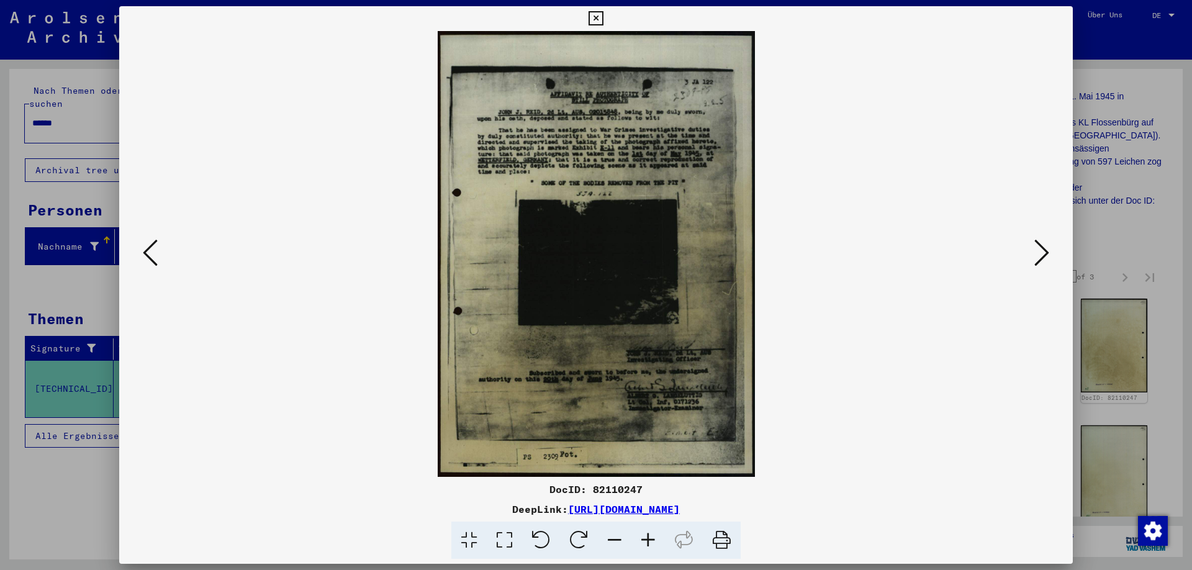
click at [1037, 247] on icon at bounding box center [1041, 253] width 15 height 30
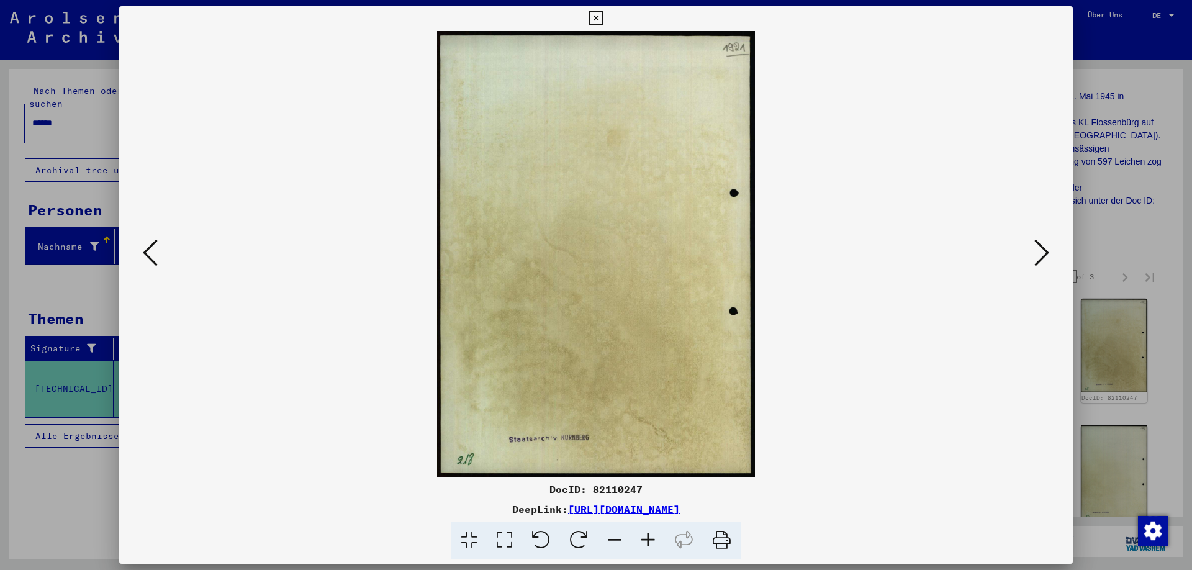
click at [1039, 251] on icon at bounding box center [1041, 253] width 15 height 30
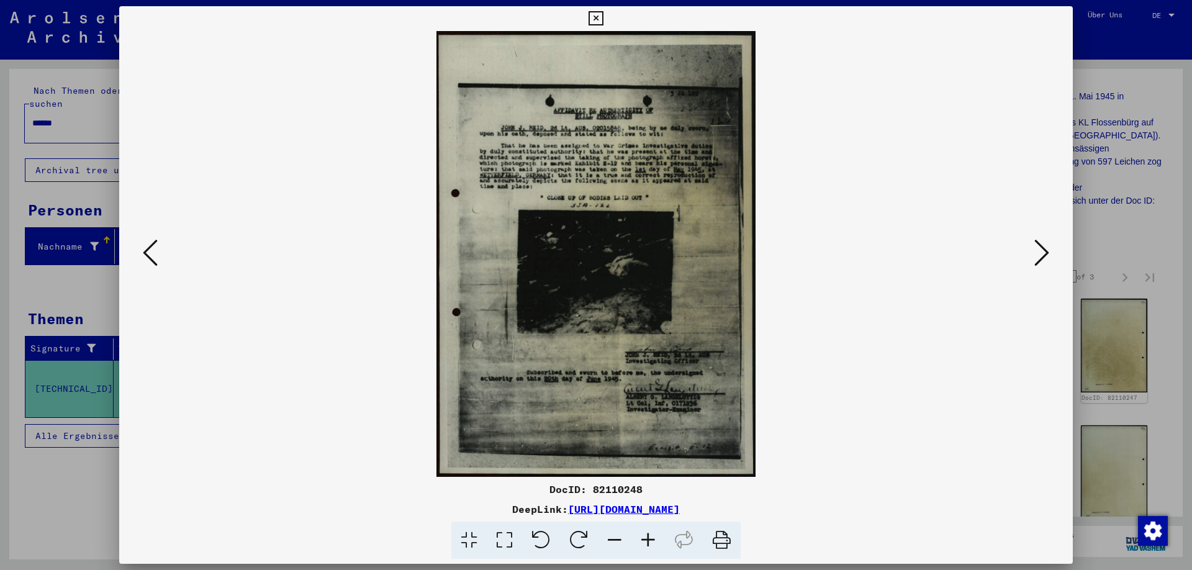
click at [1040, 250] on icon at bounding box center [1041, 253] width 15 height 30
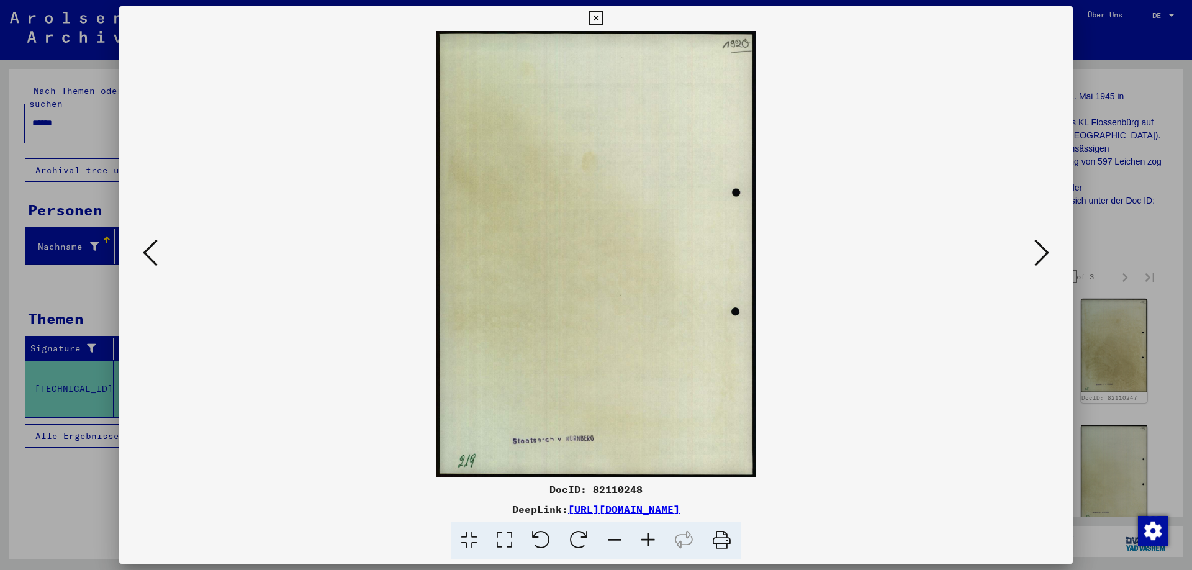
click at [1038, 251] on icon at bounding box center [1041, 253] width 15 height 30
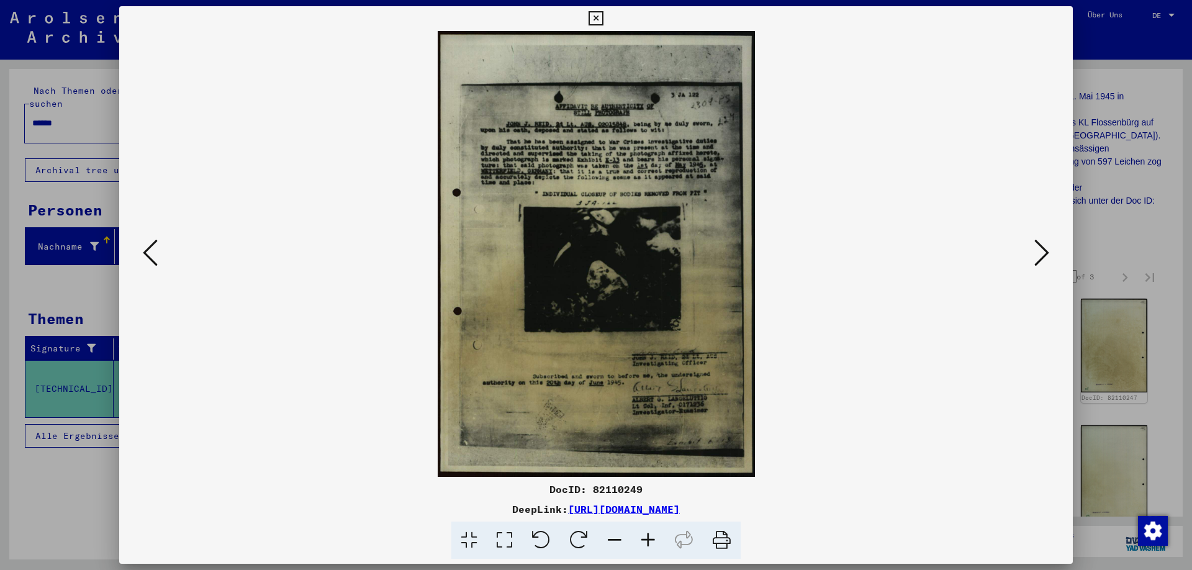
click at [1043, 255] on icon at bounding box center [1041, 253] width 15 height 30
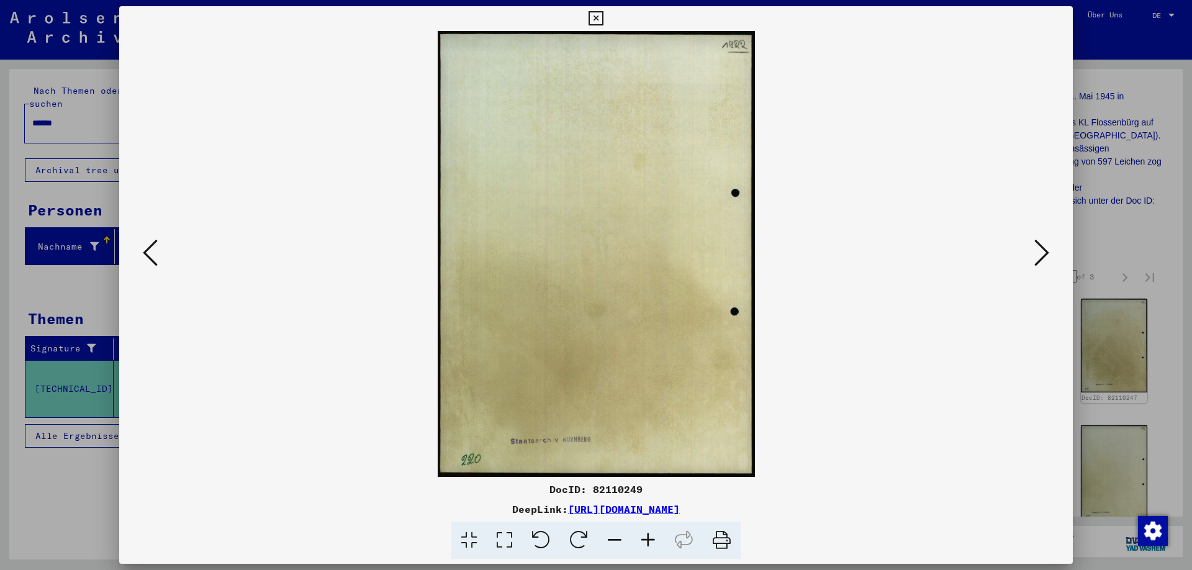
click at [1040, 255] on icon at bounding box center [1041, 253] width 15 height 30
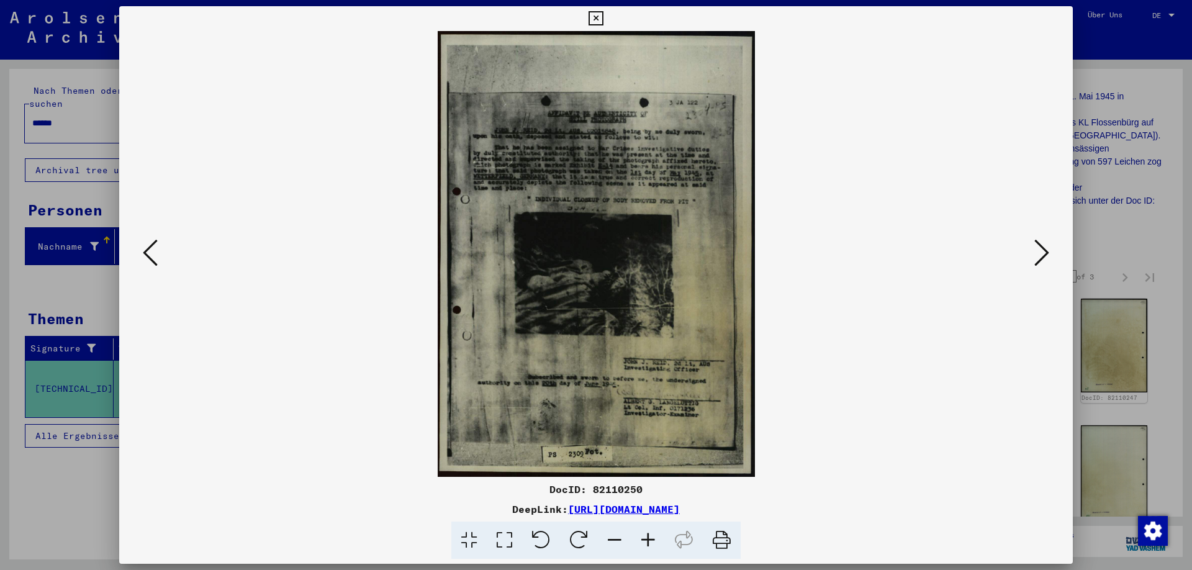
click at [1040, 252] on icon at bounding box center [1041, 253] width 15 height 30
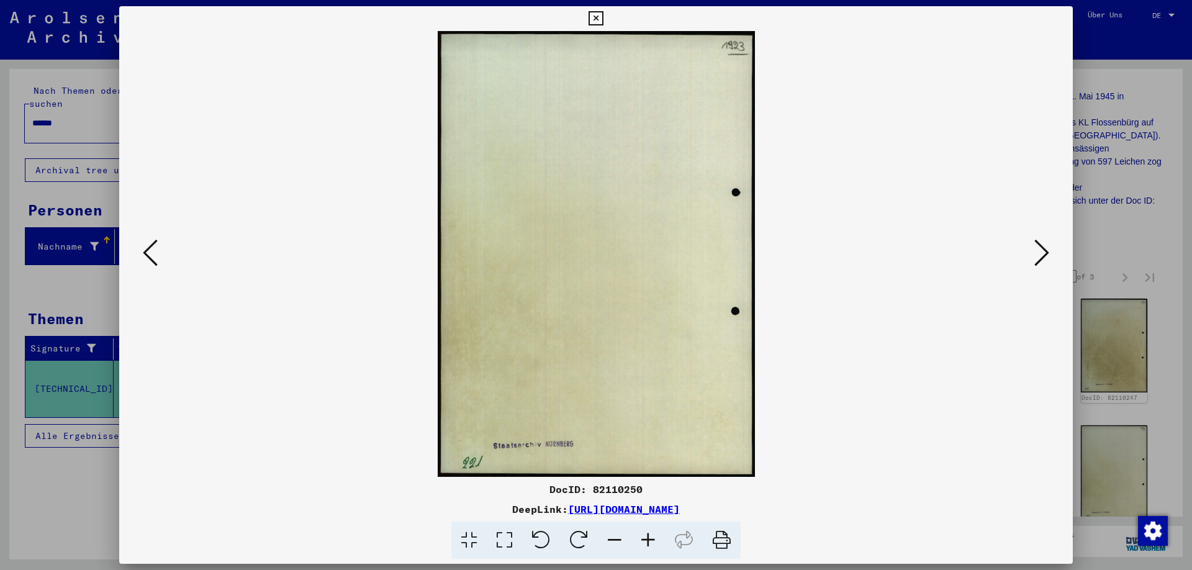
click at [1041, 246] on icon at bounding box center [1041, 253] width 15 height 30
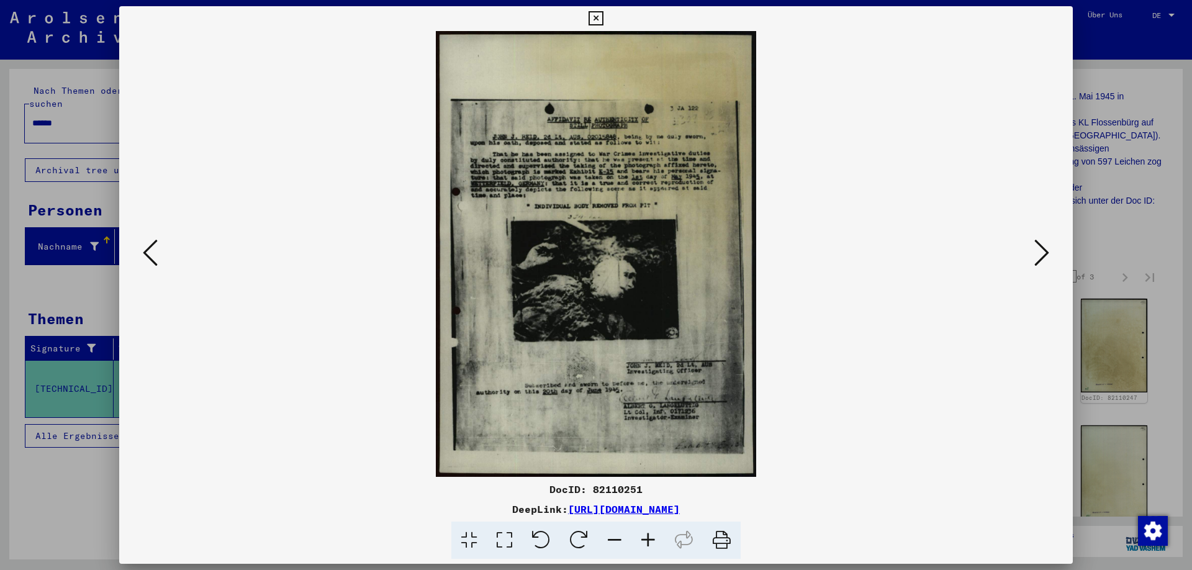
click at [1048, 259] on icon at bounding box center [1041, 253] width 15 height 30
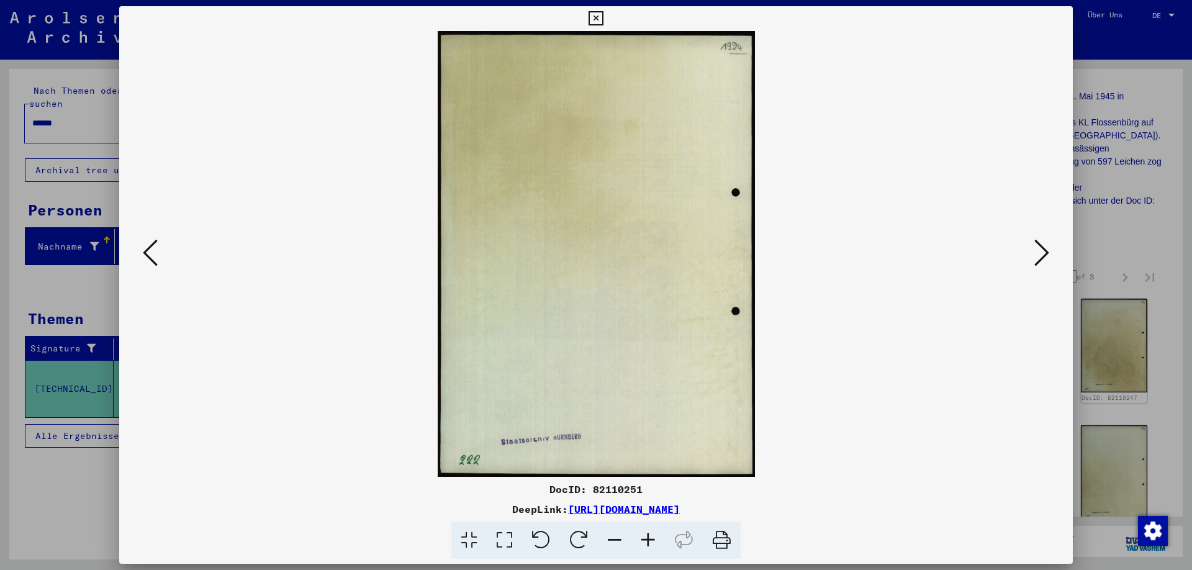
click at [1048, 259] on icon at bounding box center [1041, 253] width 15 height 30
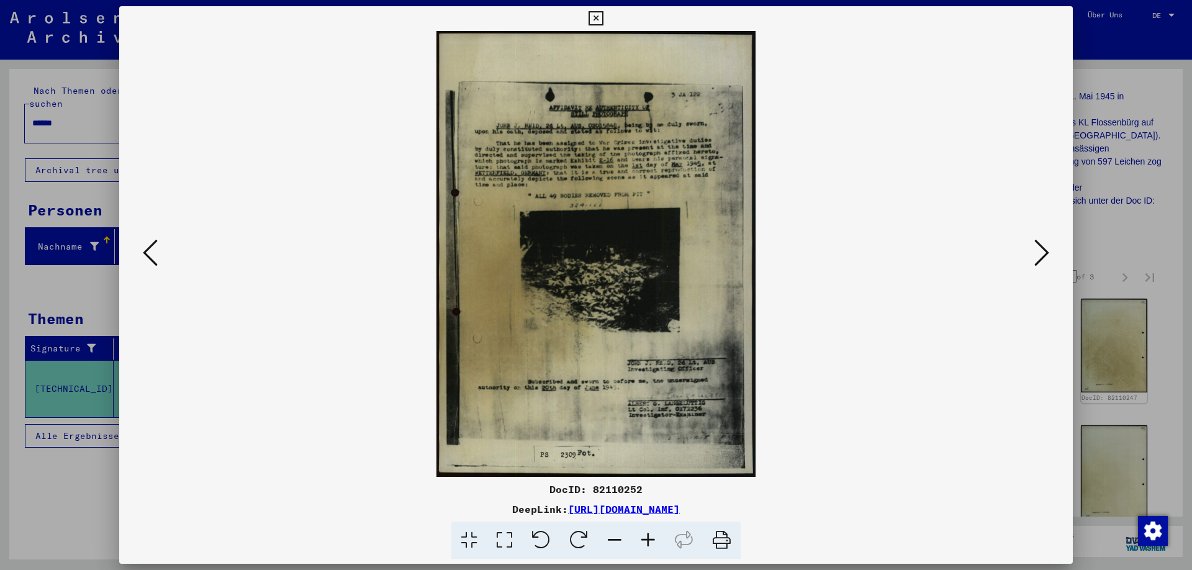
click at [1041, 250] on icon at bounding box center [1041, 253] width 15 height 30
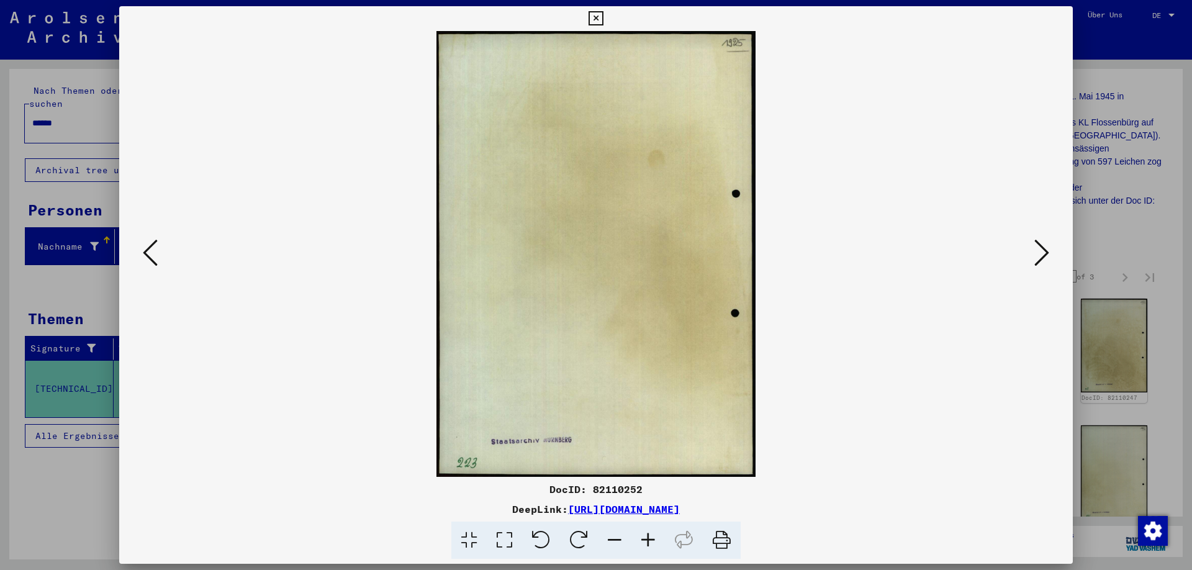
click at [1041, 251] on icon at bounding box center [1041, 253] width 15 height 30
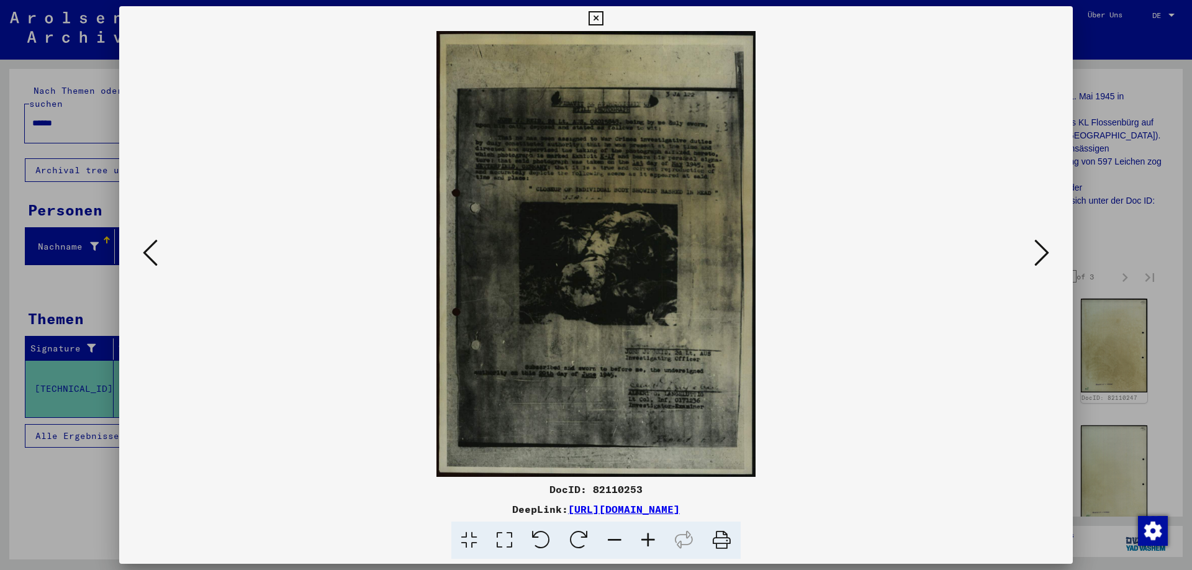
click at [1045, 252] on icon at bounding box center [1041, 253] width 15 height 30
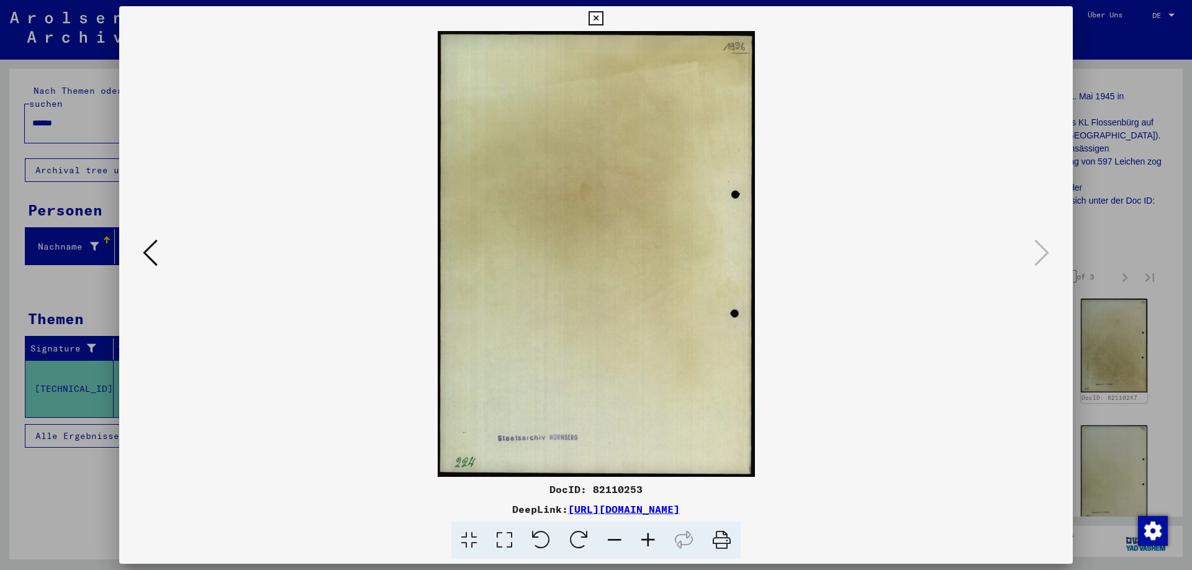
click at [603, 24] on icon at bounding box center [595, 18] width 14 height 15
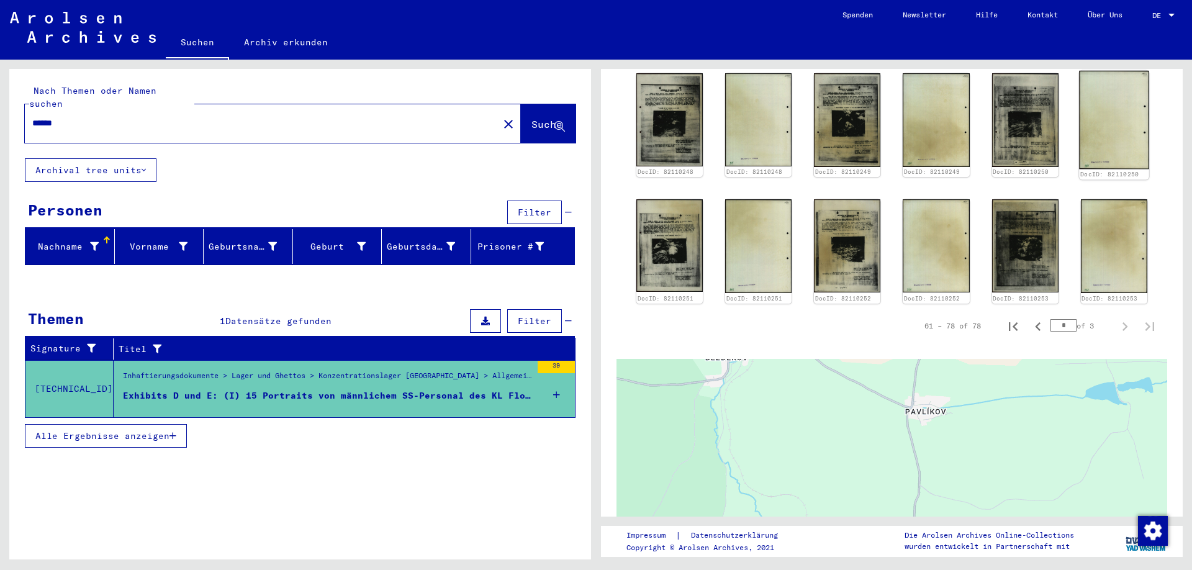
scroll to position [723, 0]
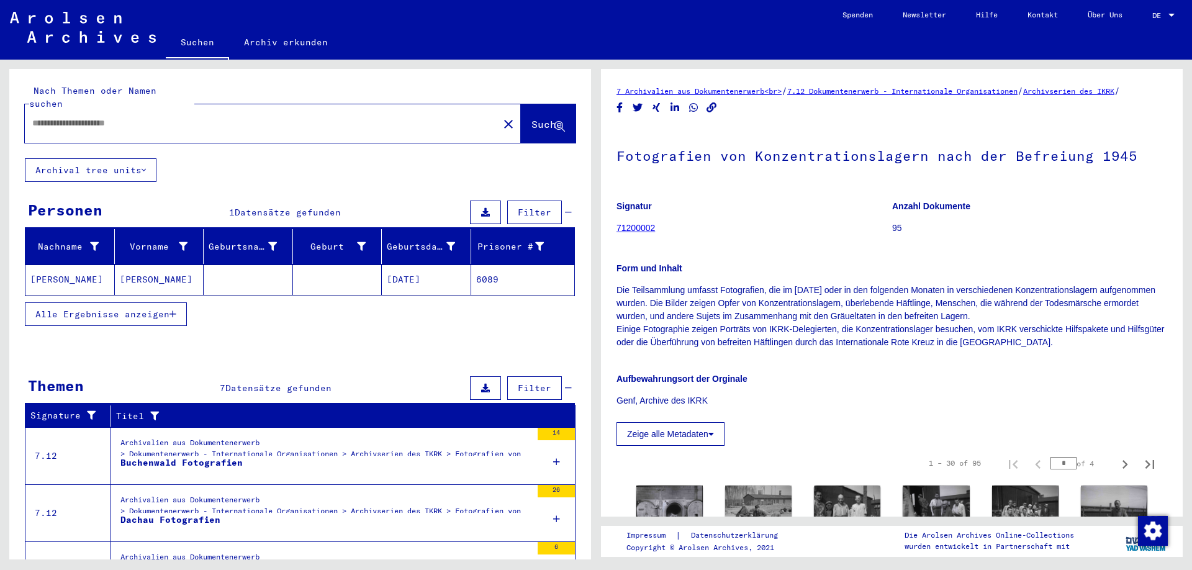
type input "*******"
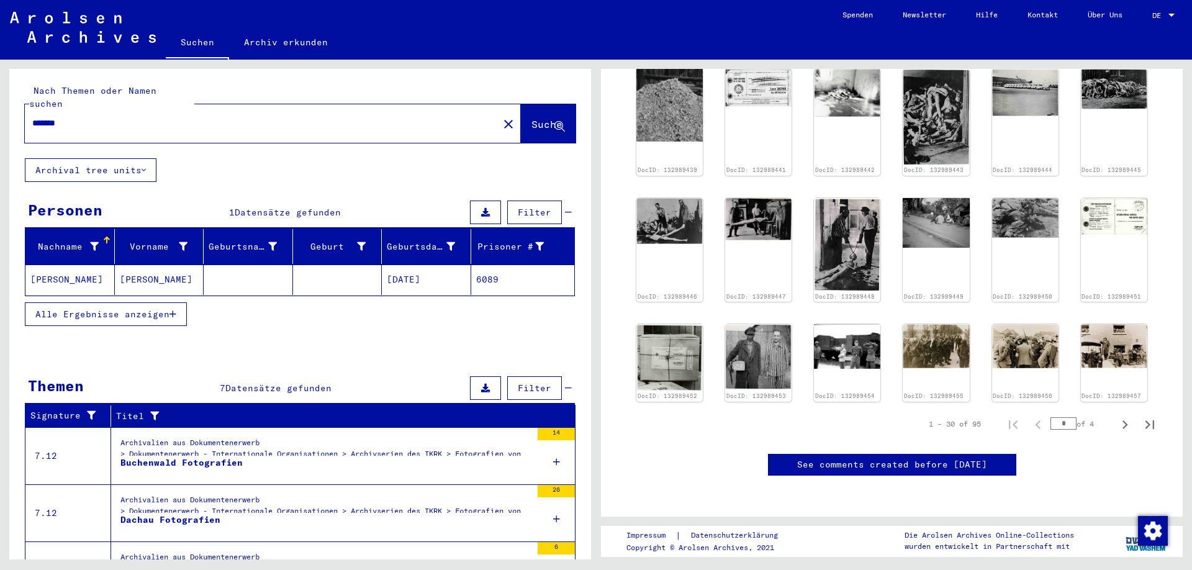
scroll to position [670, 0]
click at [852, 328] on img at bounding box center [848, 345] width 70 height 47
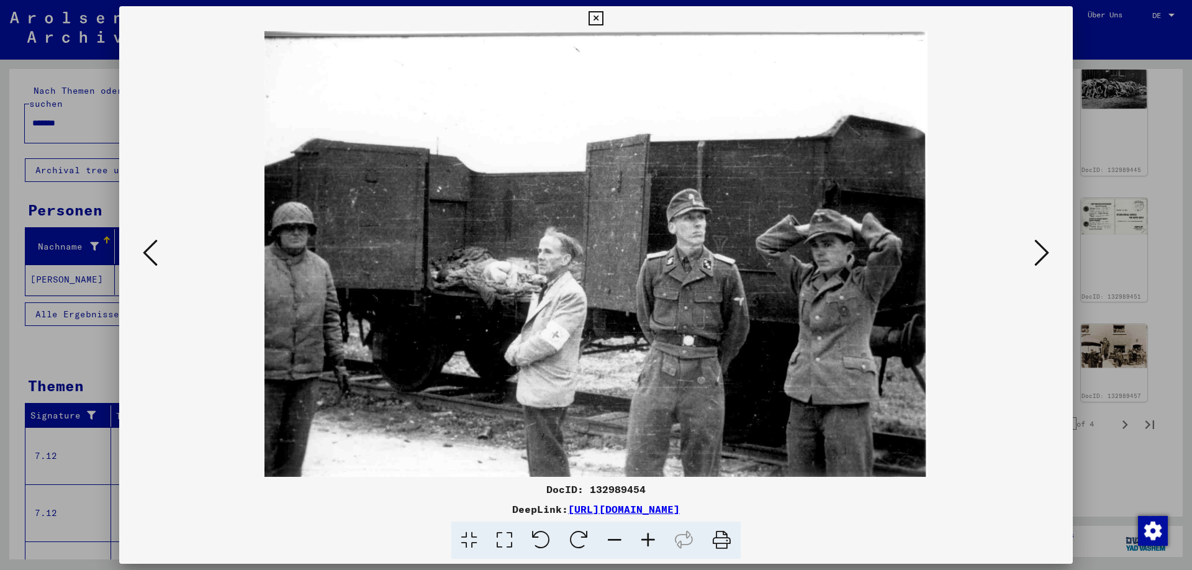
click at [603, 20] on icon at bounding box center [595, 18] width 14 height 15
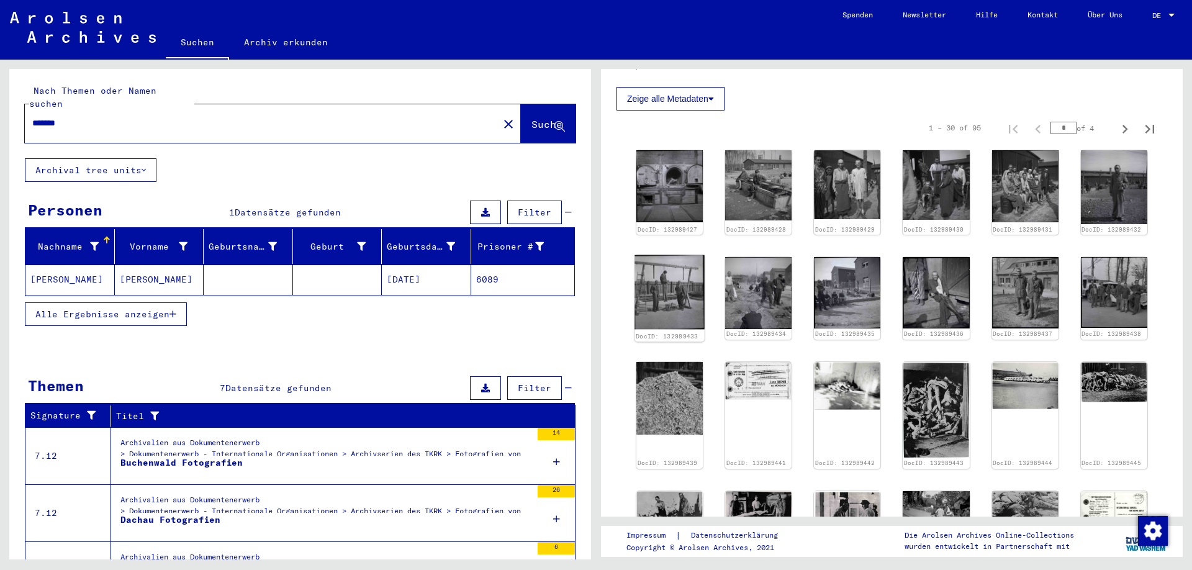
scroll to position [0, 0]
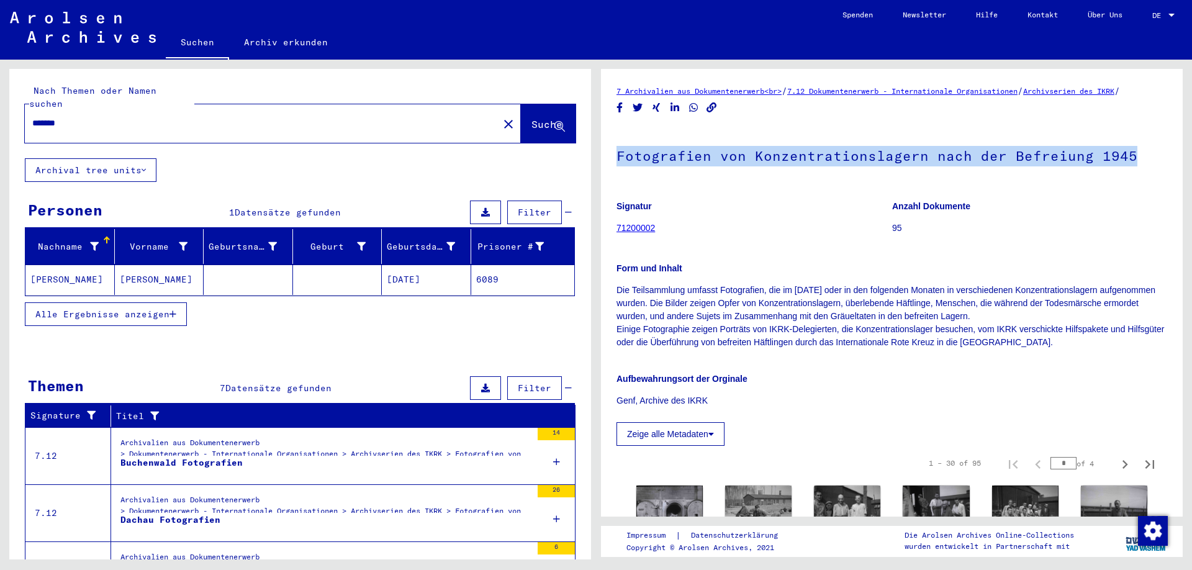
drag, startPoint x: 616, startPoint y: 166, endPoint x: 1125, endPoint y: 171, distance: 509.1
click at [1125, 171] on h1 "Fotografien von Konzentrationslagern nach der Befreiung 1945" at bounding box center [891, 154] width 551 height 55
copy h1 "Fotografien von Konzentrationslagern nach der Befreiung 1945"
click at [764, 181] on h1 "Fotografien von Konzentrationslagern nach der Befreiung 1945" at bounding box center [891, 154] width 551 height 55
click at [699, 446] on button "Zeige alle Metadaten" at bounding box center [670, 434] width 108 height 24
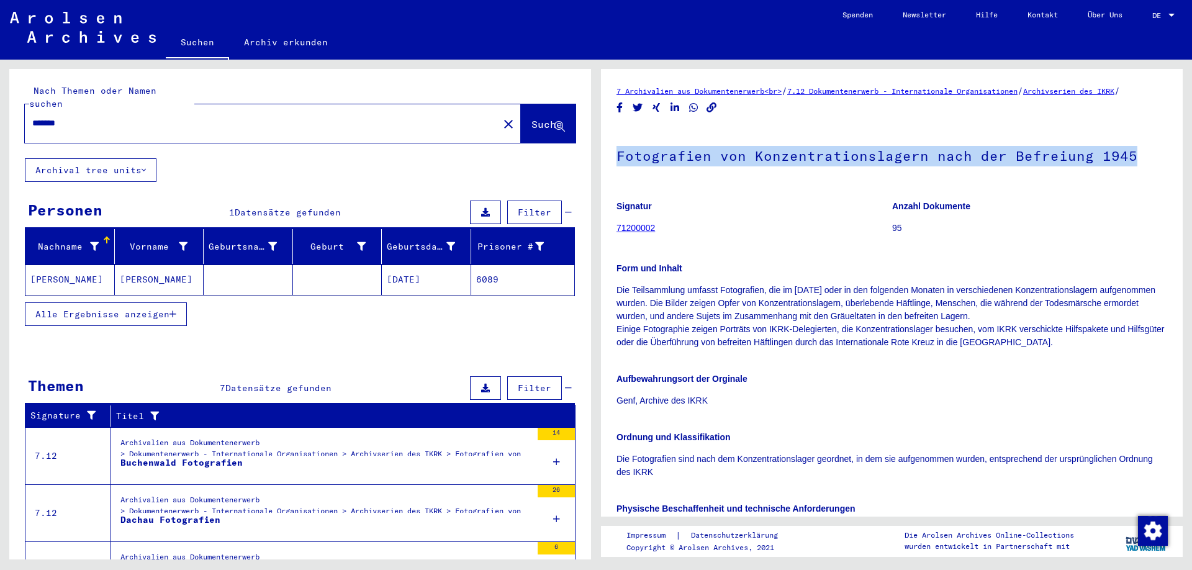
drag, startPoint x: 618, startPoint y: 168, endPoint x: 718, endPoint y: 361, distance: 217.1
click at [718, 361] on div "Fotografien von Konzentrationslagern nach der Befreiung 1945 Signatur 71200002 …" at bounding box center [891, 426] width 551 height 598
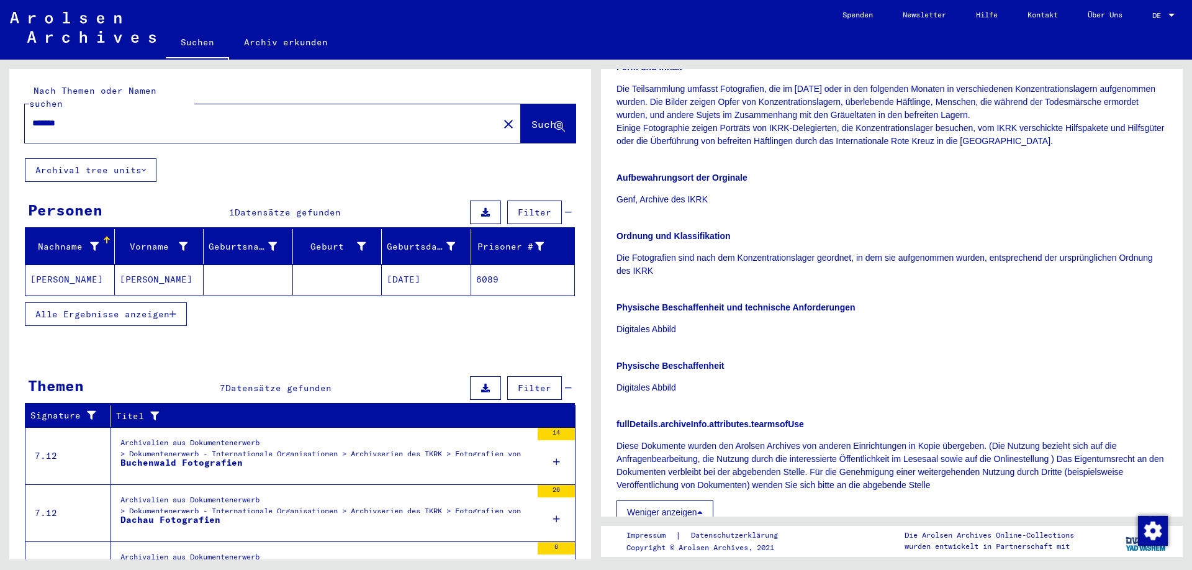
scroll to position [469, 0]
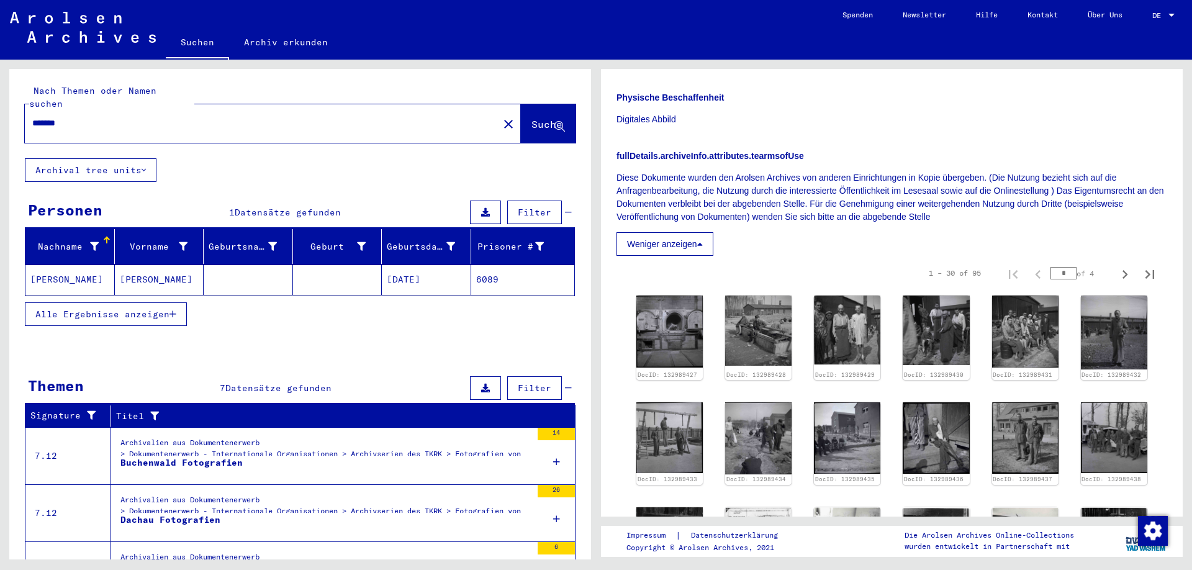
click at [952, 223] on p "Diese Dokumente wurden den Arolsen Archives von anderen Einrichtungen in Kopie …" at bounding box center [891, 197] width 551 height 52
copy div "Fotografien von Konzentrationslagern nach der Befreiung 1945 Signatur 71200002 …"
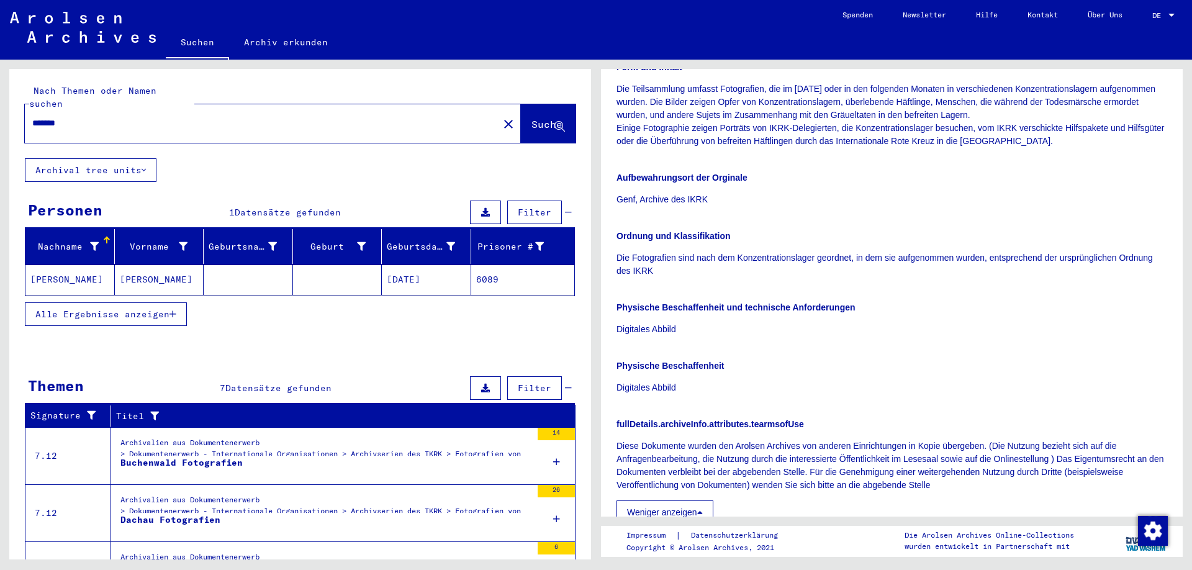
scroll to position [67, 0]
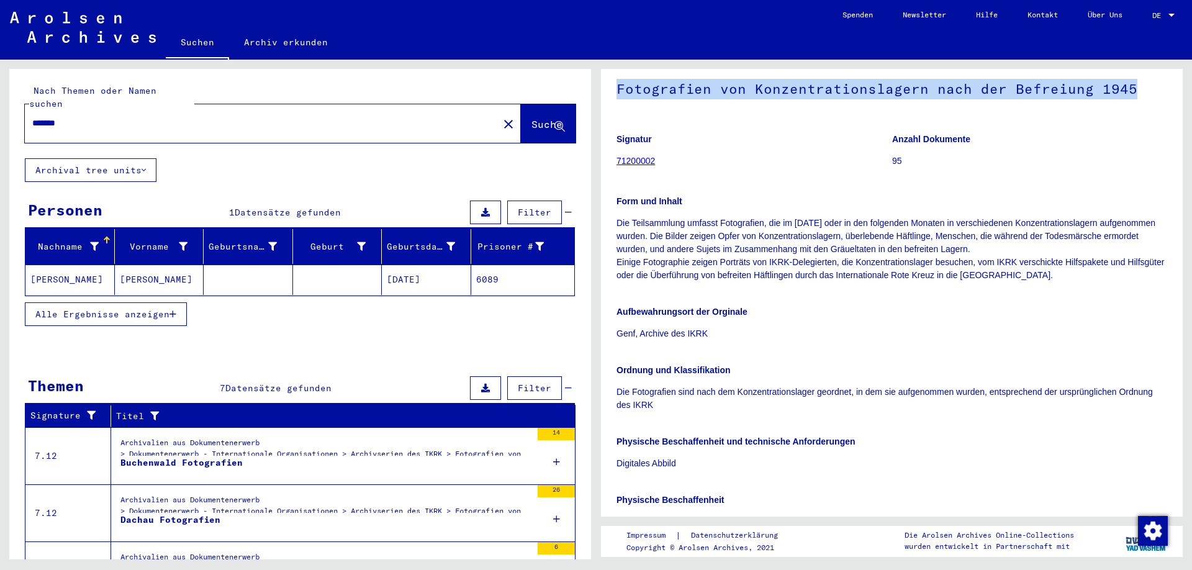
click at [919, 340] on p "Genf, Archive des IKRK" at bounding box center [891, 333] width 551 height 13
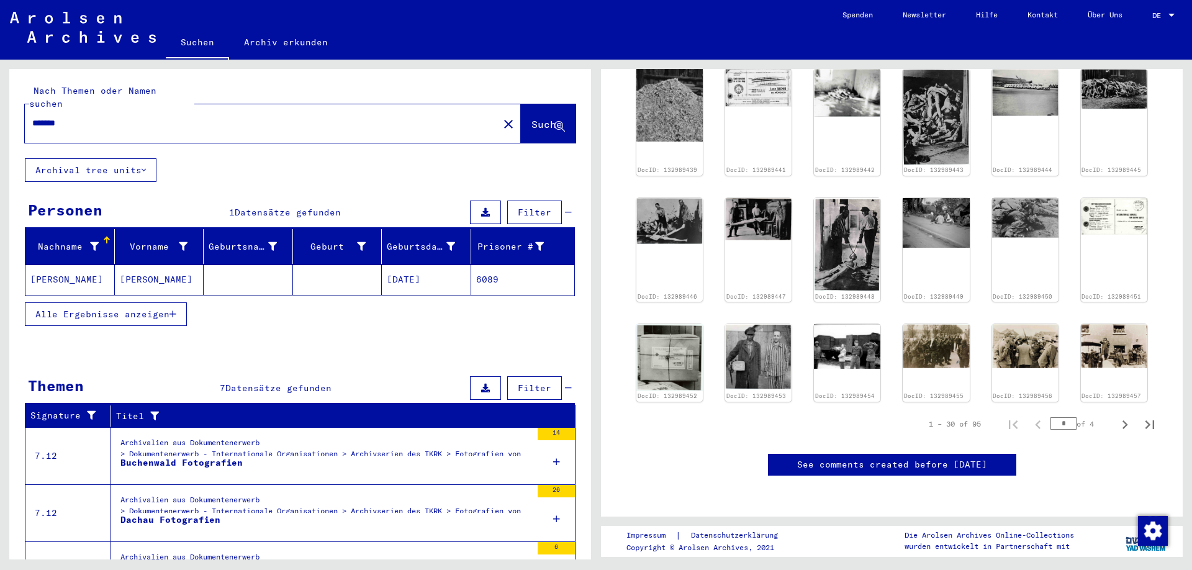
scroll to position [972, 0]
drag, startPoint x: 1070, startPoint y: 372, endPoint x: 1050, endPoint y: 369, distance: 19.4
click at [1050, 417] on input "*" at bounding box center [1063, 423] width 26 height 12
type input "**"
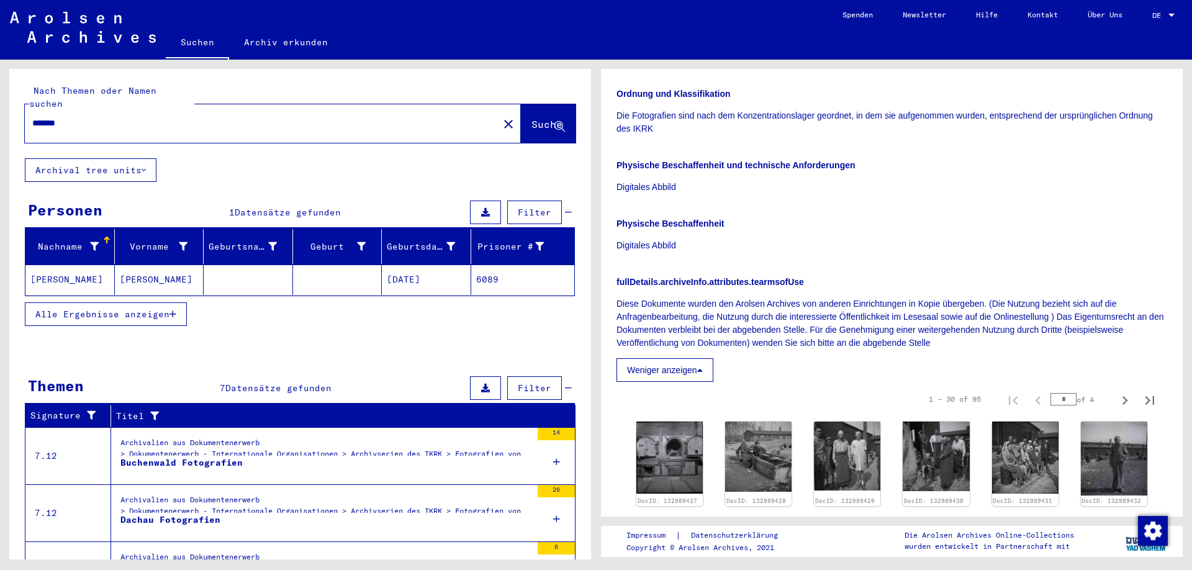
scroll to position [344, 0]
drag, startPoint x: 1068, startPoint y: 411, endPoint x: 1047, endPoint y: 412, distance: 20.5
click at [1050, 405] on input "*" at bounding box center [1063, 398] width 26 height 12
type input "*"
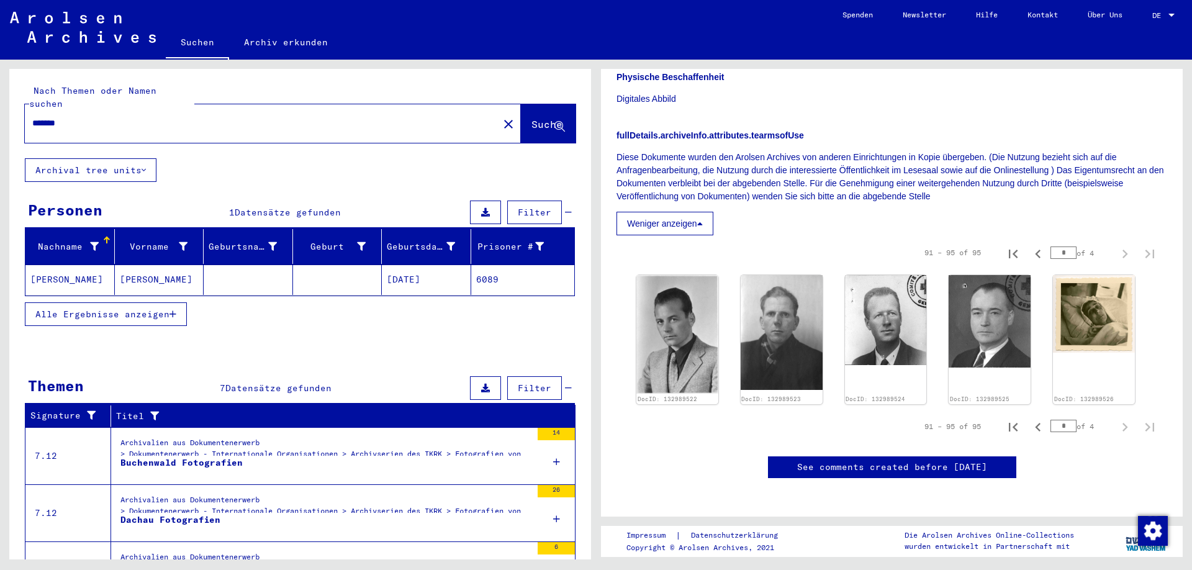
scroll to position [528, 0]
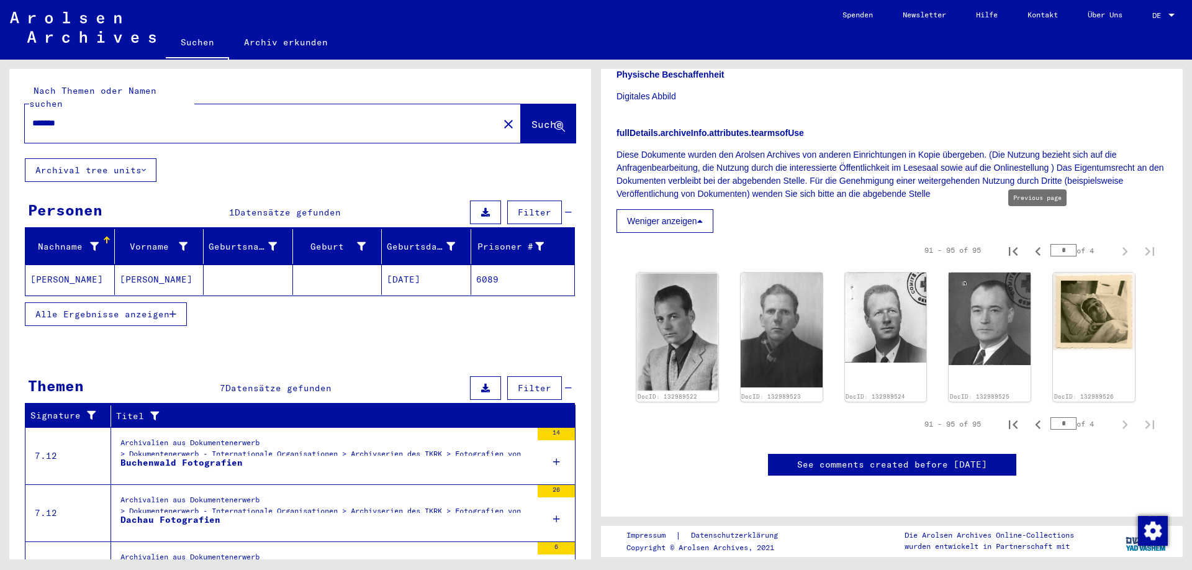
click at [1033, 243] on icon "Previous page" at bounding box center [1037, 251] width 17 height 17
type input "*"
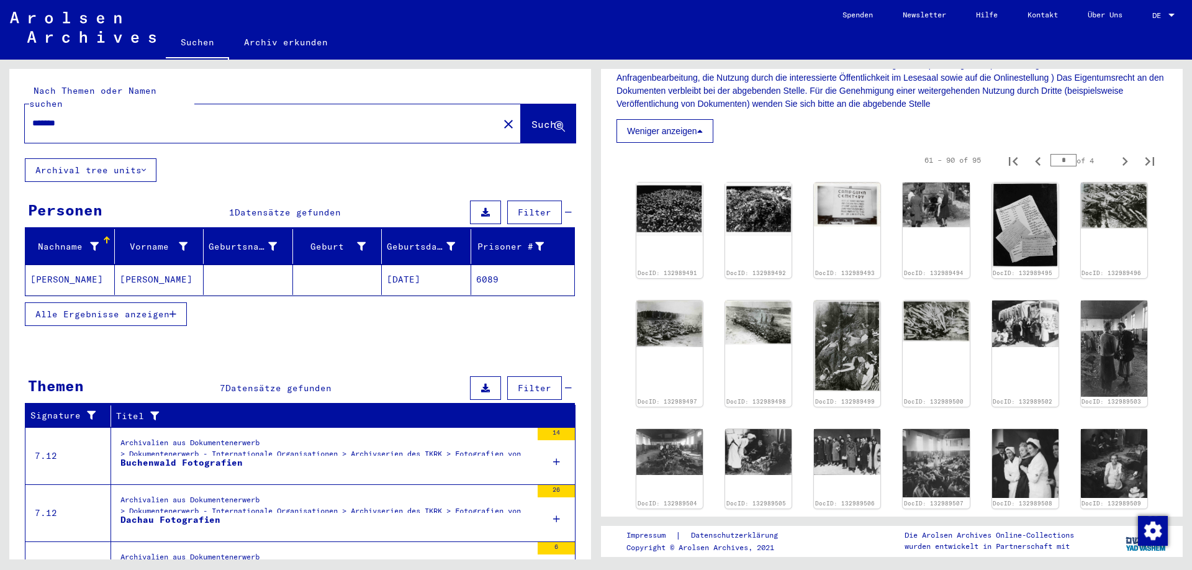
scroll to position [579, 0]
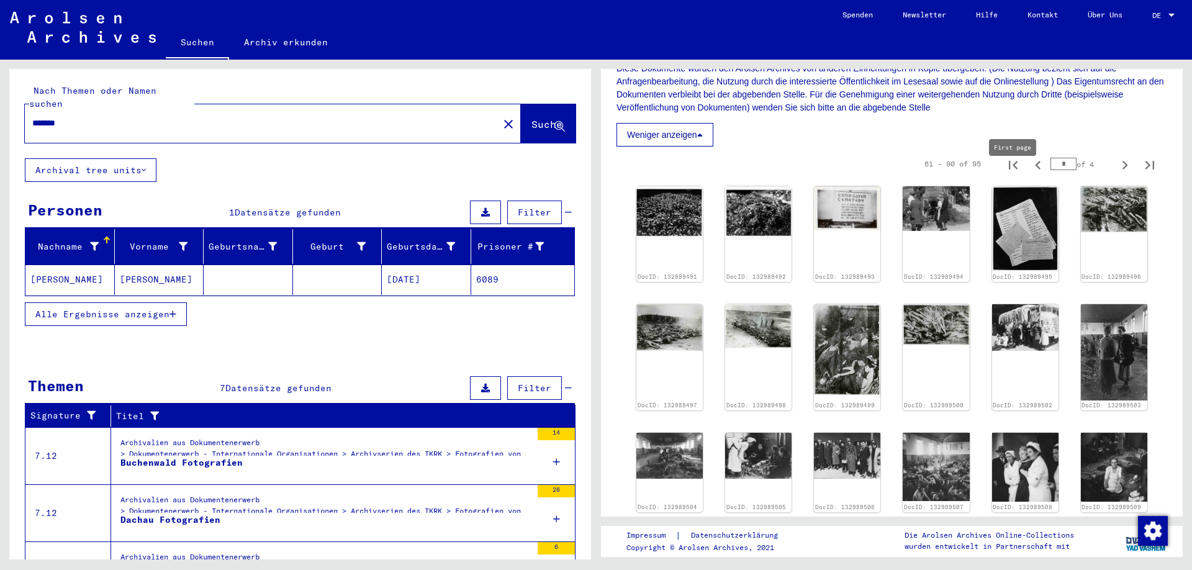
click at [1009, 169] on icon "First page" at bounding box center [1013, 165] width 9 height 9
type input "*"
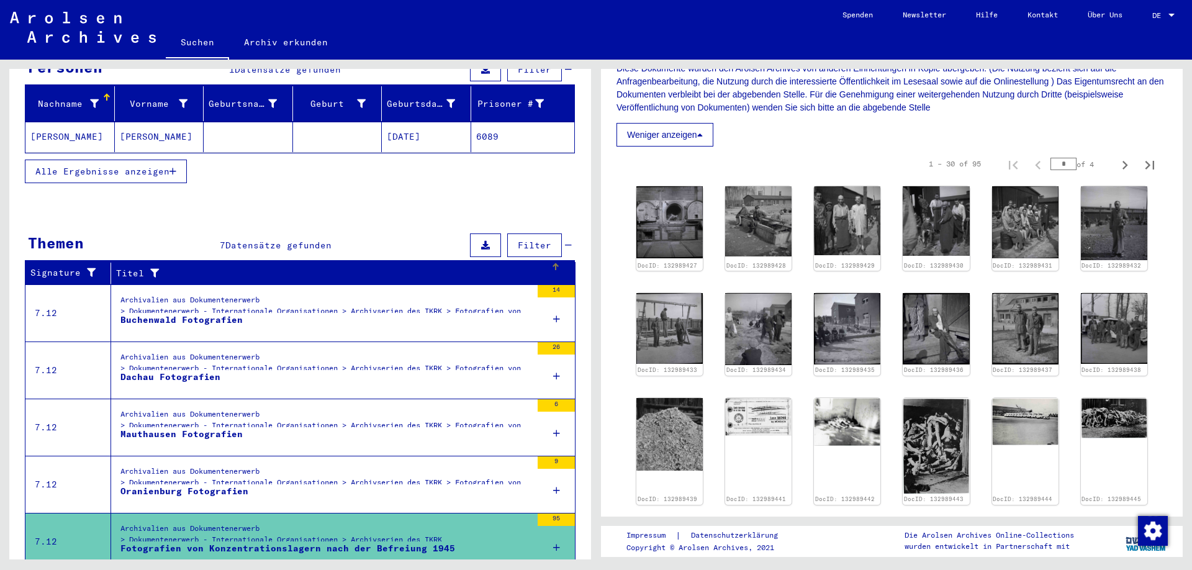
scroll to position [178, 0]
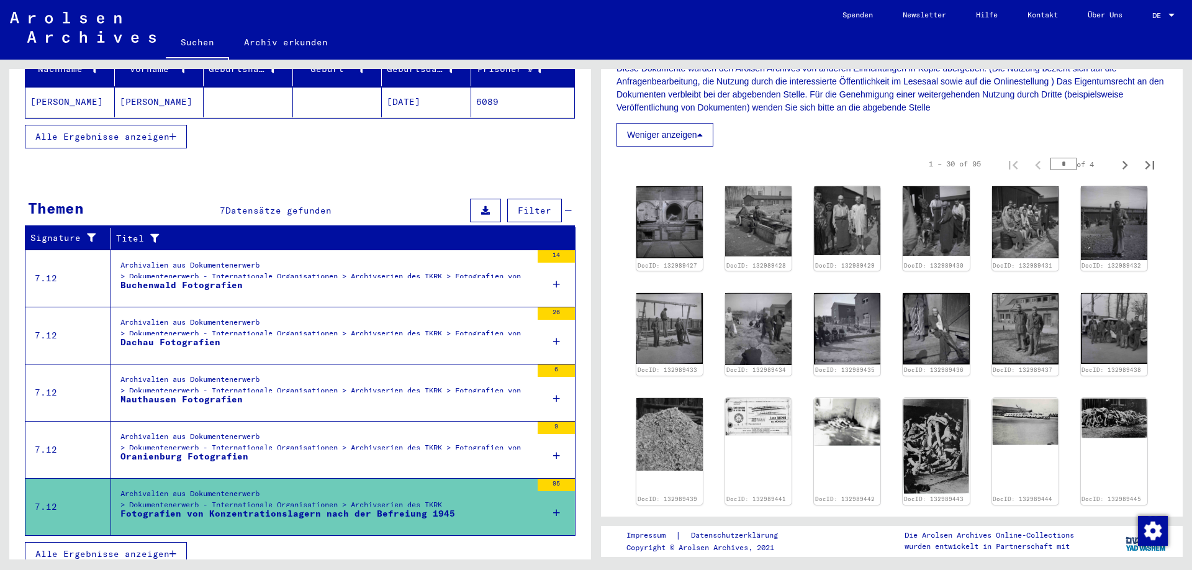
drag, startPoint x: 212, startPoint y: 271, endPoint x: 192, endPoint y: 176, distance: 97.5
drag, startPoint x: 160, startPoint y: 250, endPoint x: 161, endPoint y: 153, distance: 96.2
